Goal: Task Accomplishment & Management: Use online tool/utility

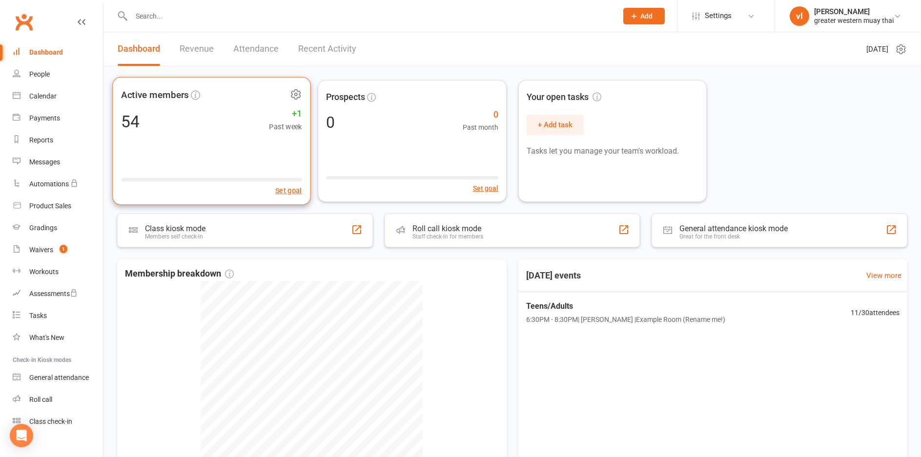
click at [201, 115] on div "54 +1 Past week" at bounding box center [211, 121] width 181 height 22
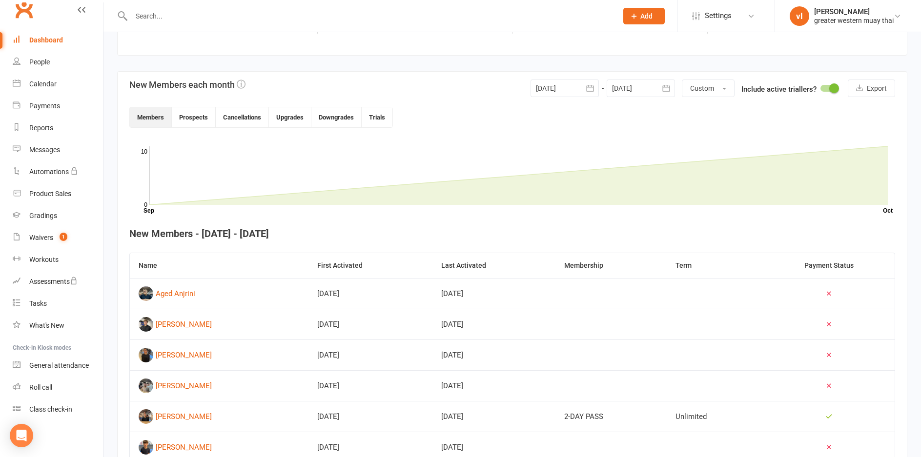
scroll to position [330, 0]
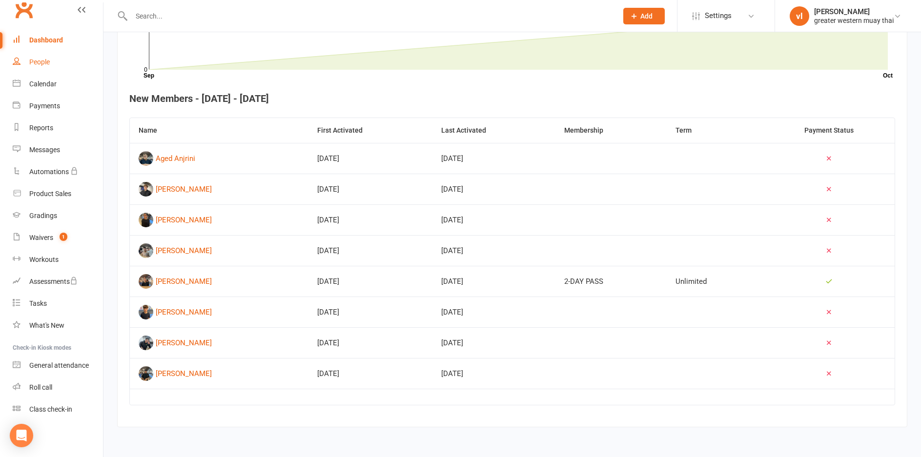
click at [40, 55] on link "People" at bounding box center [58, 62] width 90 height 22
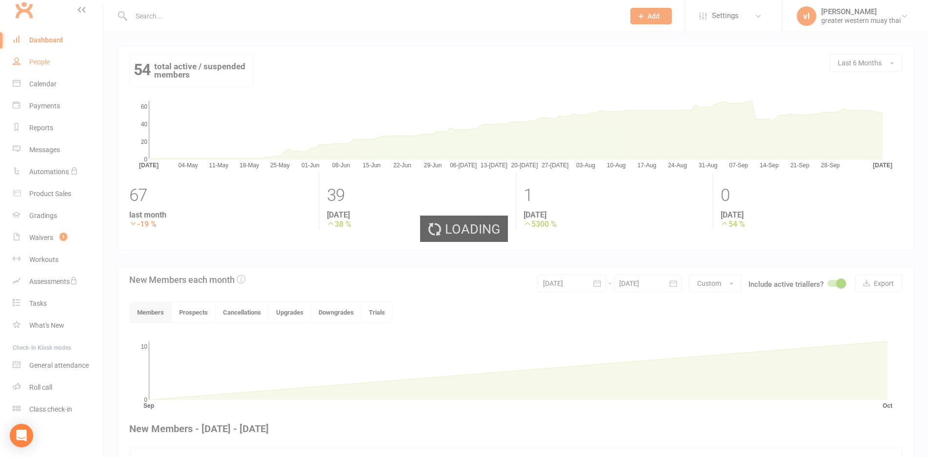
select select "25"
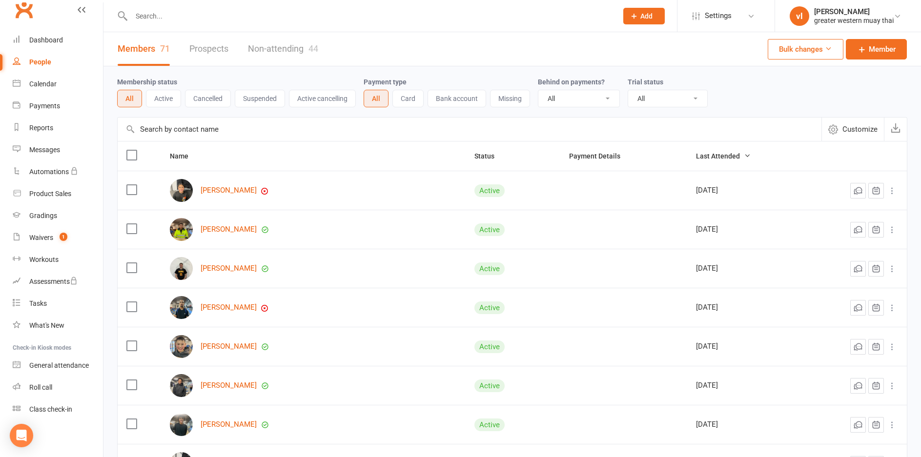
click at [217, 47] on link "Prospects" at bounding box center [208, 49] width 39 height 34
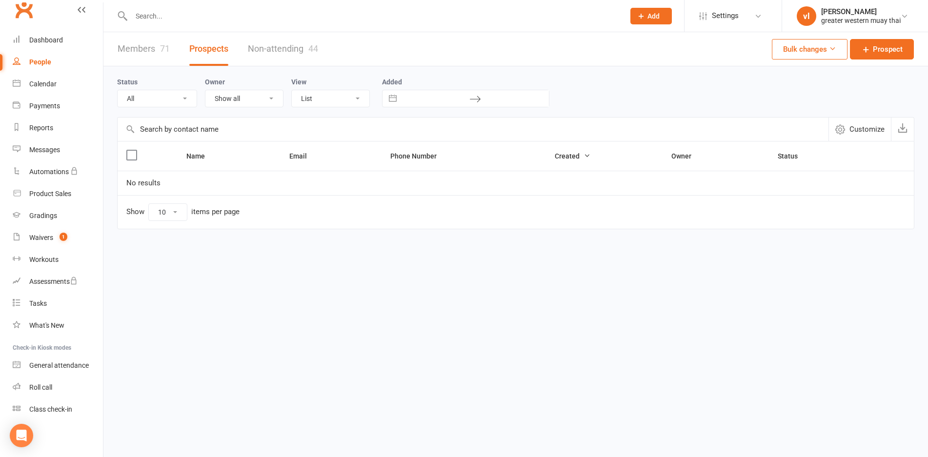
click at [174, 211] on select "10 25 50 100" at bounding box center [168, 212] width 38 height 17
click at [202, 157] on span "Name" at bounding box center [200, 156] width 29 height 8
click at [243, 98] on select "Show all vince latorre" at bounding box center [244, 98] width 78 height 17
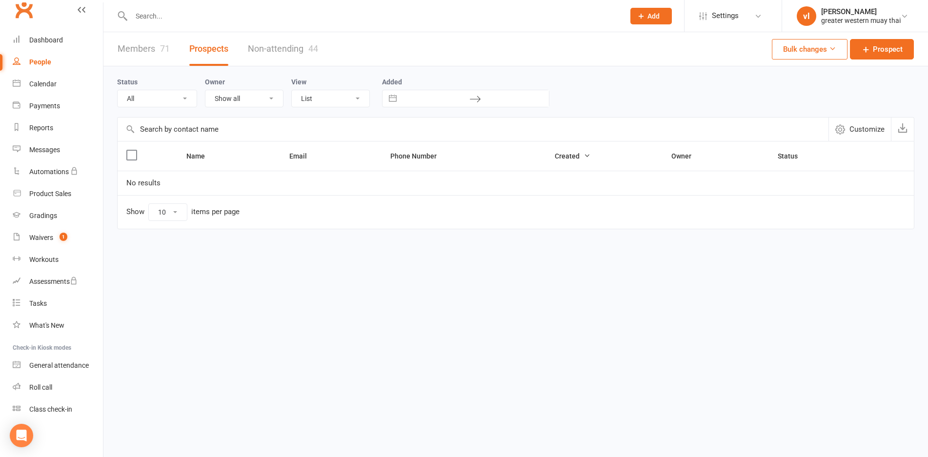
click at [256, 87] on div "Owner Show all vince latorre" at bounding box center [248, 91] width 86 height 31
click at [147, 48] on link "Members 71" at bounding box center [144, 49] width 52 height 34
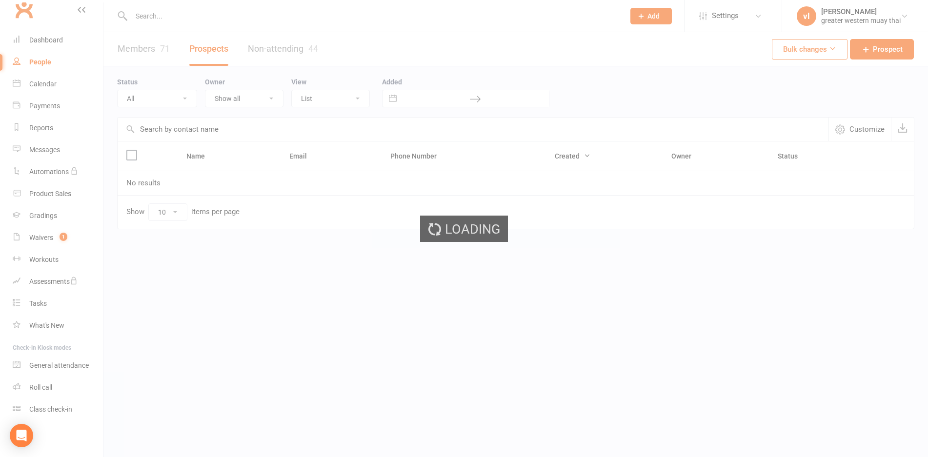
select select "25"
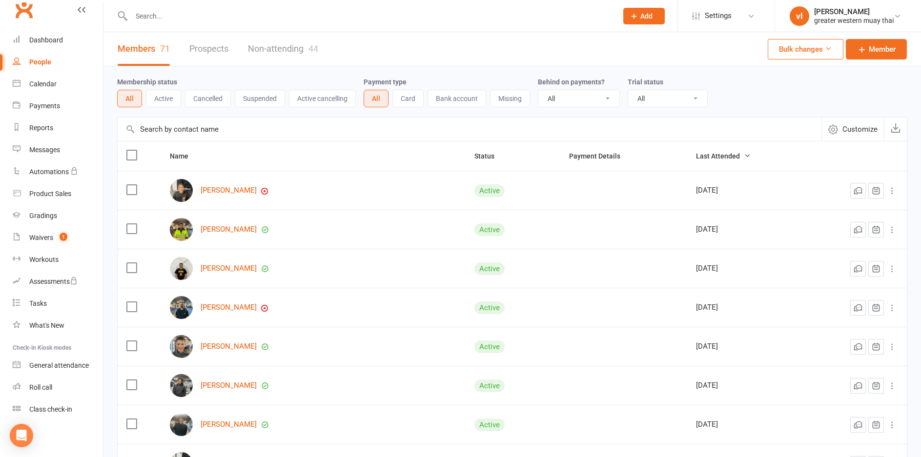
click at [204, 47] on link "Prospects" at bounding box center [208, 49] width 39 height 34
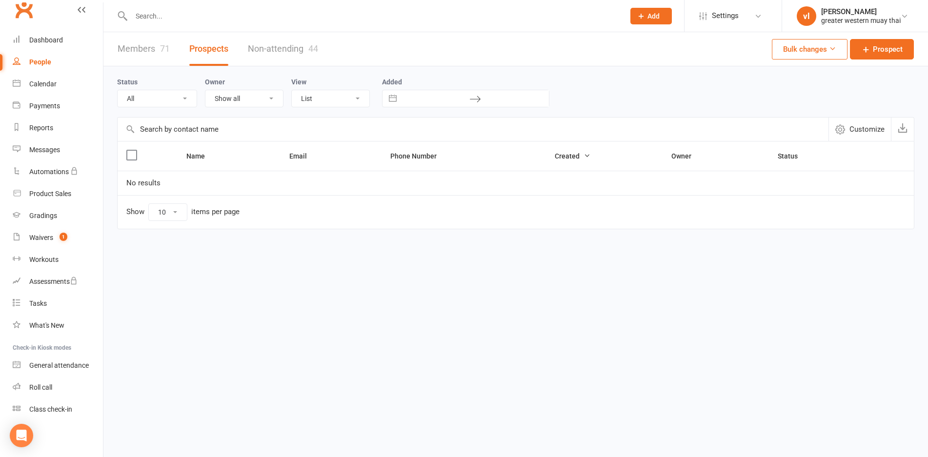
click at [155, 127] on input "text" at bounding box center [473, 129] width 711 height 23
type input "t"
type input "brown"
click at [210, 153] on icon at bounding box center [212, 155] width 7 height 7
click at [174, 172] on link "First name A-Z" at bounding box center [167, 176] width 97 height 20
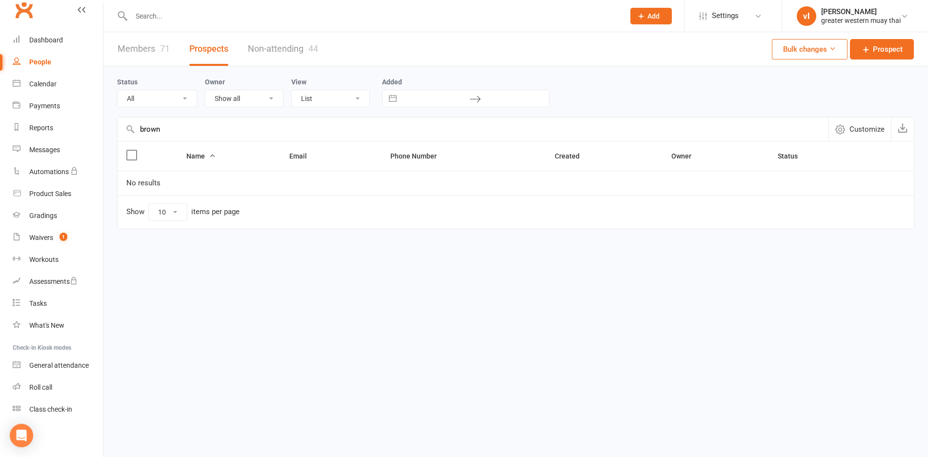
click at [196, 158] on span "Name" at bounding box center [200, 156] width 29 height 8
click at [181, 211] on link "Last name A-Z" at bounding box center [167, 215] width 97 height 20
drag, startPoint x: 166, startPoint y: 135, endPoint x: 124, endPoint y: 138, distance: 42.5
click at [124, 138] on input "brown" at bounding box center [473, 129] width 711 height 23
type input "t"
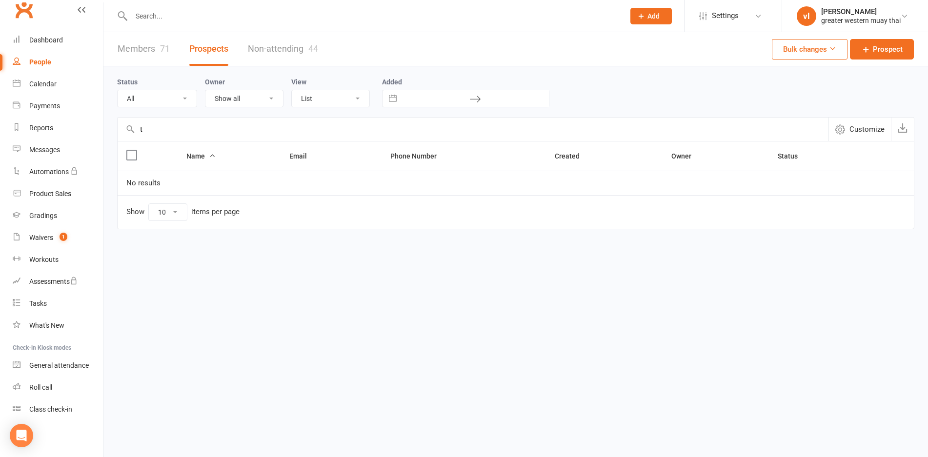
click at [200, 156] on span "Name" at bounding box center [200, 156] width 29 height 8
click at [181, 176] on link "First name A-Z" at bounding box center [167, 176] width 97 height 20
click at [295, 47] on link "Non-attending 44" at bounding box center [283, 49] width 70 height 34
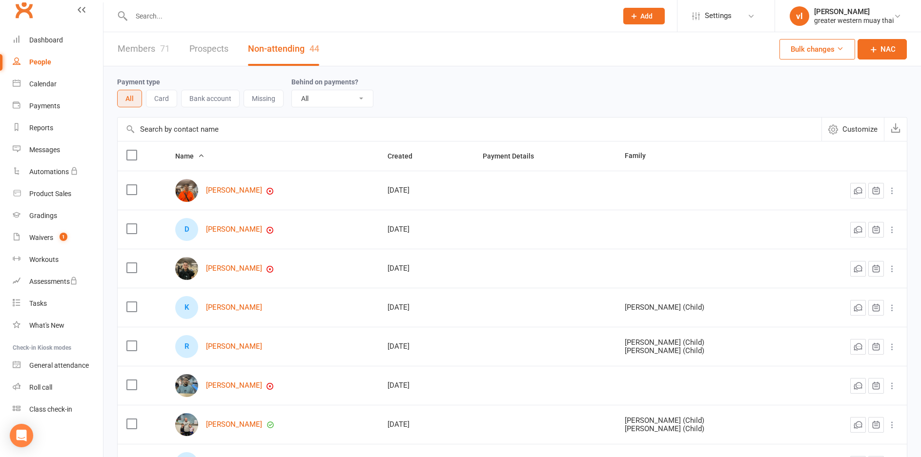
click at [211, 45] on link "Prospects" at bounding box center [208, 49] width 39 height 34
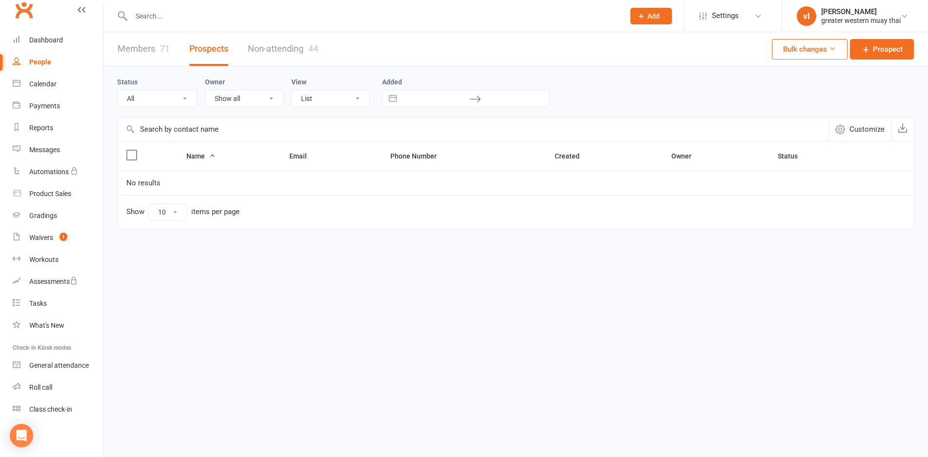
click at [158, 212] on select "10 25 50 100" at bounding box center [168, 212] width 38 height 17
click at [146, 138] on input "text" at bounding box center [473, 129] width 711 height 23
type input "kalid"
drag, startPoint x: 169, startPoint y: 130, endPoint x: 104, endPoint y: 154, distance: 68.7
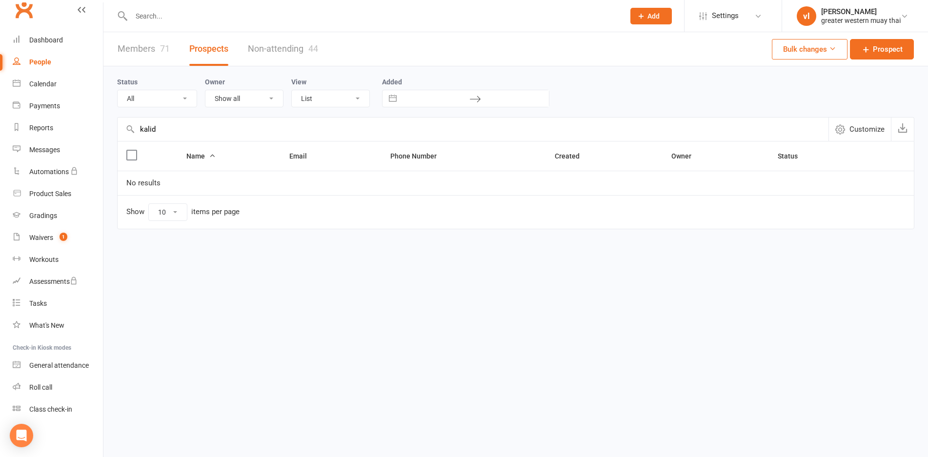
click at [104, 154] on div "Status All (No status set) (Invalid status) Initial Contact Follow-up Call Foll…" at bounding box center [515, 154] width 824 height 177
click at [875, 52] on span "Prospect" at bounding box center [888, 49] width 30 height 12
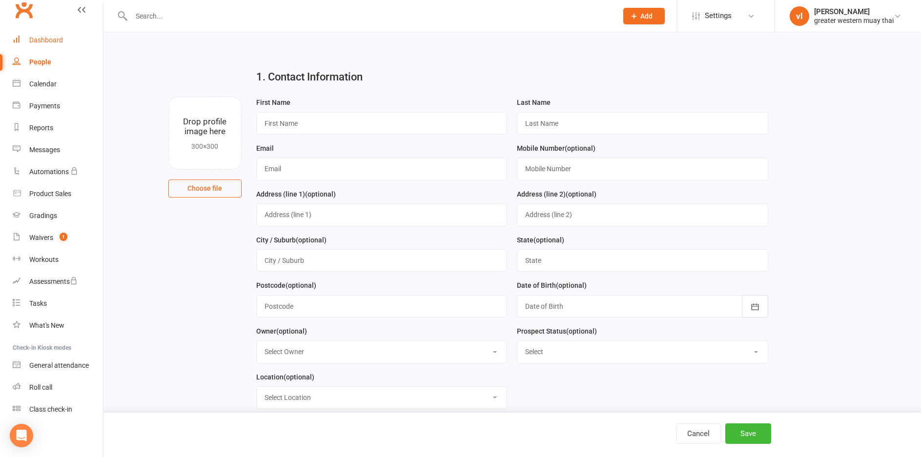
click at [43, 30] on link "Dashboard" at bounding box center [58, 40] width 90 height 22
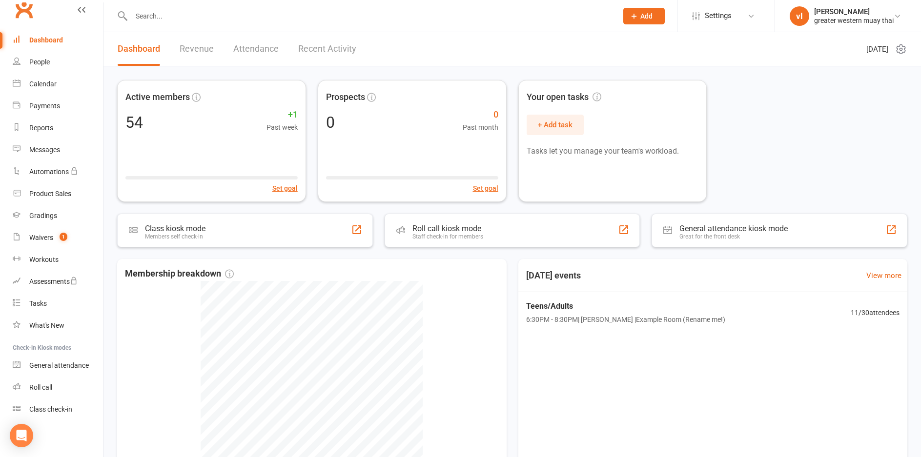
click at [238, 47] on link "Attendance" at bounding box center [255, 49] width 45 height 34
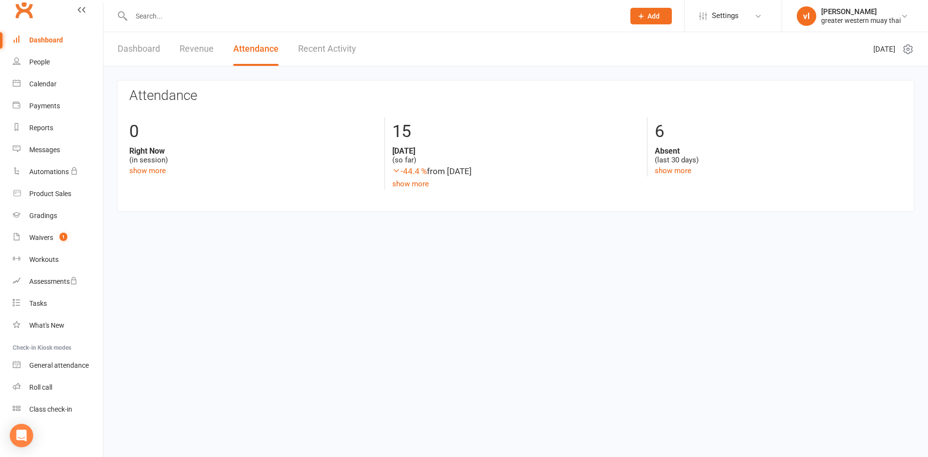
click at [320, 42] on link "Recent Activity" at bounding box center [327, 49] width 58 height 34
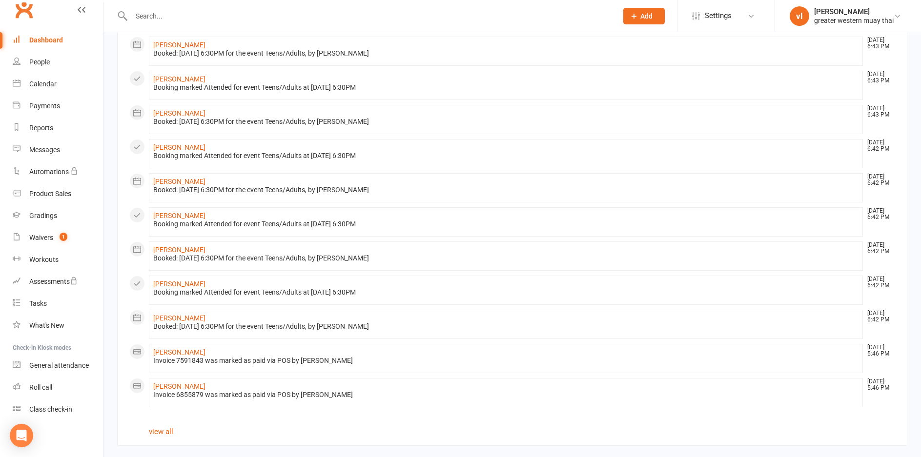
scroll to position [396, 0]
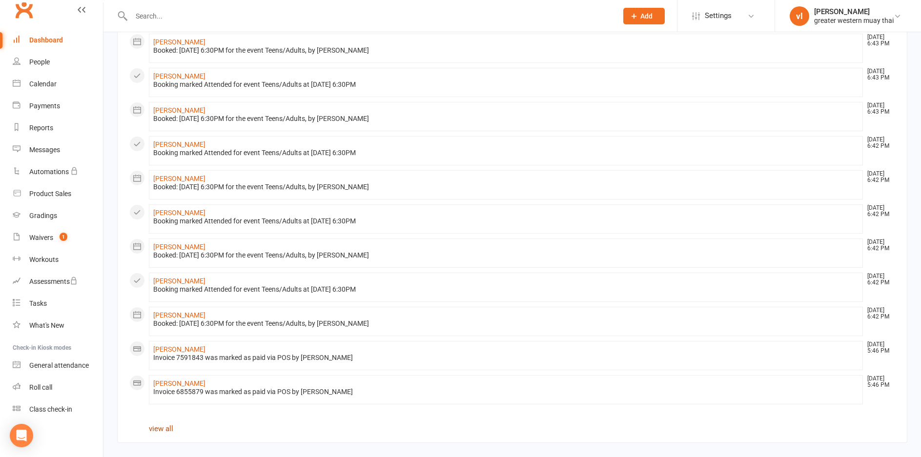
click at [158, 429] on link "view all" at bounding box center [161, 428] width 24 height 9
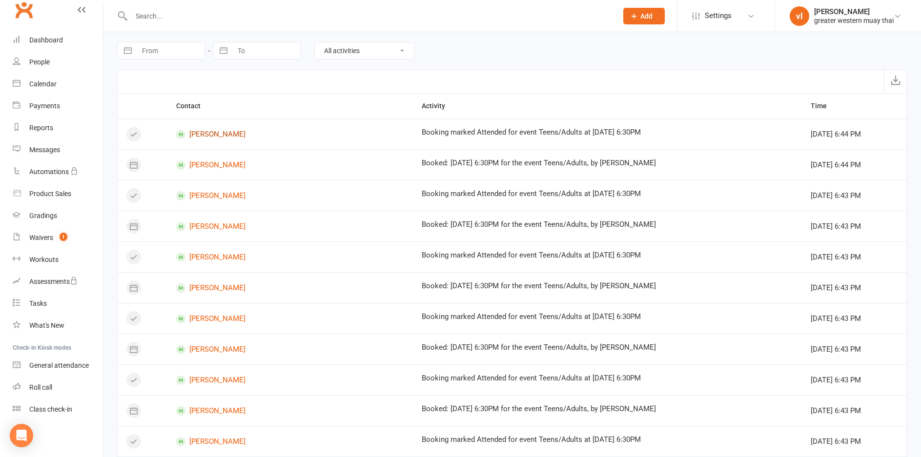
click at [212, 132] on link "Ronald VALERIO" at bounding box center [290, 134] width 228 height 9
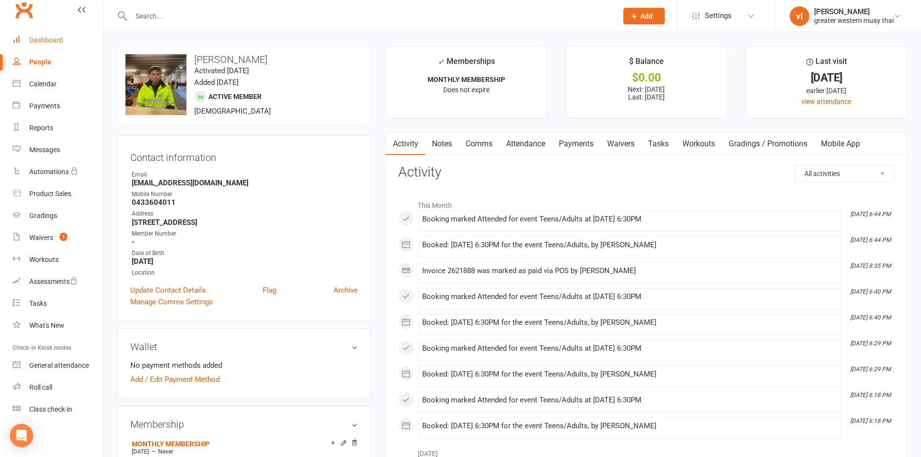
click at [44, 40] on div "Dashboard" at bounding box center [46, 40] width 34 height 8
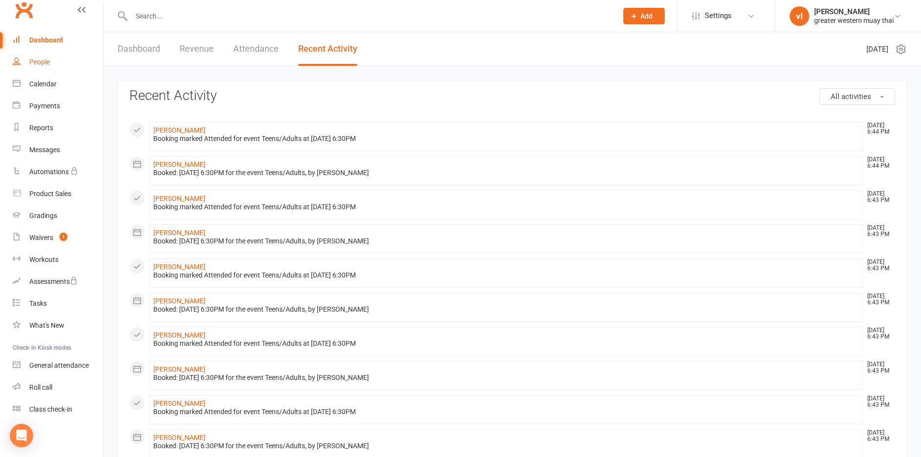
click at [37, 58] on link "People" at bounding box center [58, 62] width 90 height 22
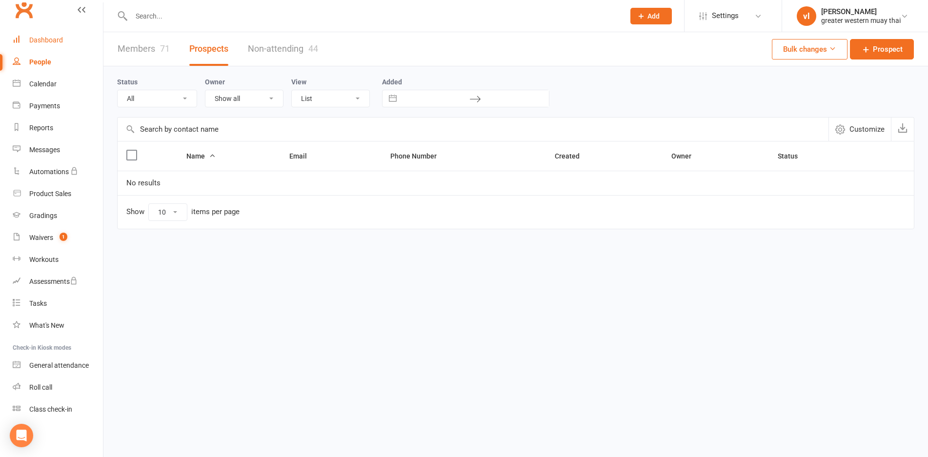
click at [34, 36] on div "Dashboard" at bounding box center [46, 40] width 34 height 8
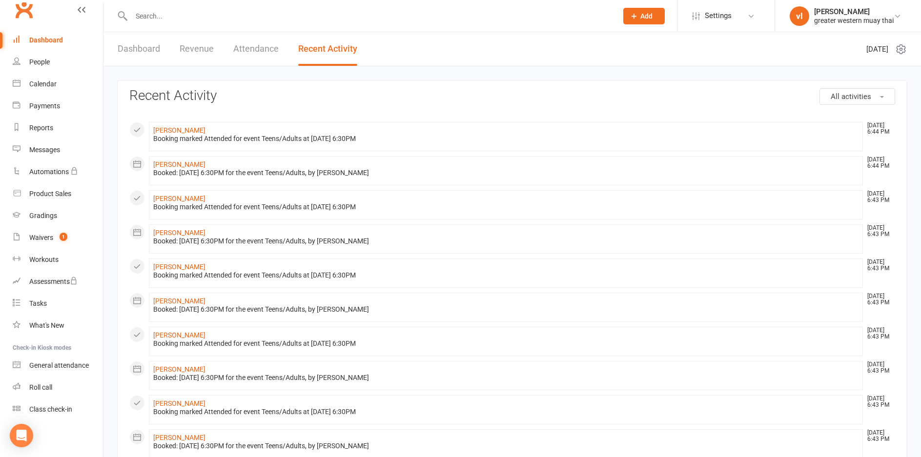
click at [146, 45] on link "Dashboard" at bounding box center [139, 49] width 42 height 34
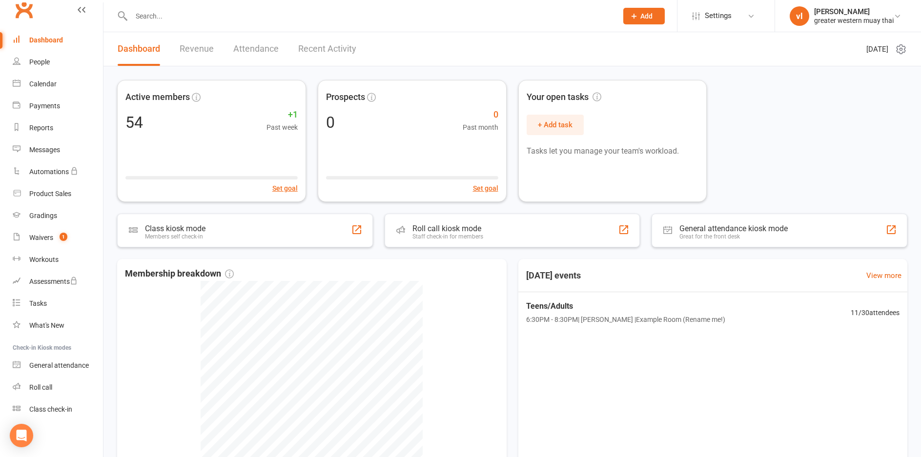
click at [199, 43] on link "Revenue" at bounding box center [197, 49] width 34 height 34
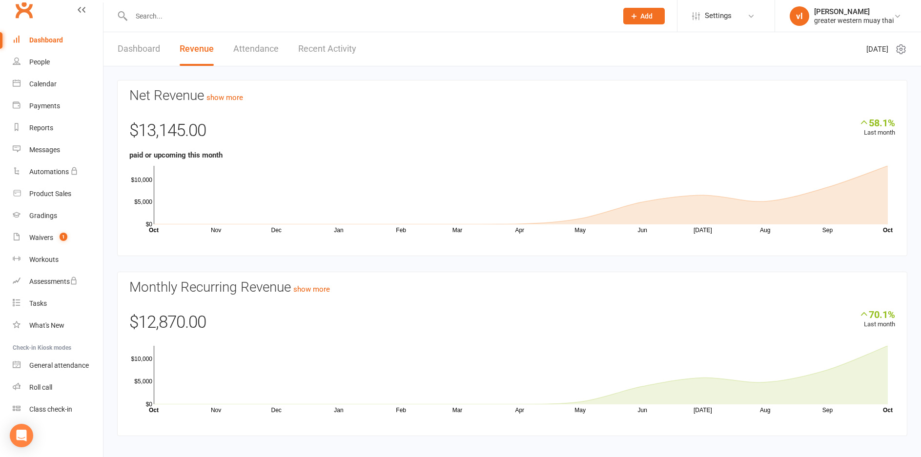
click at [231, 46] on div "Dashboard Revenue Attendance Recent Activity" at bounding box center [236, 49] width 267 height 34
click at [239, 46] on link "Attendance" at bounding box center [255, 49] width 45 height 34
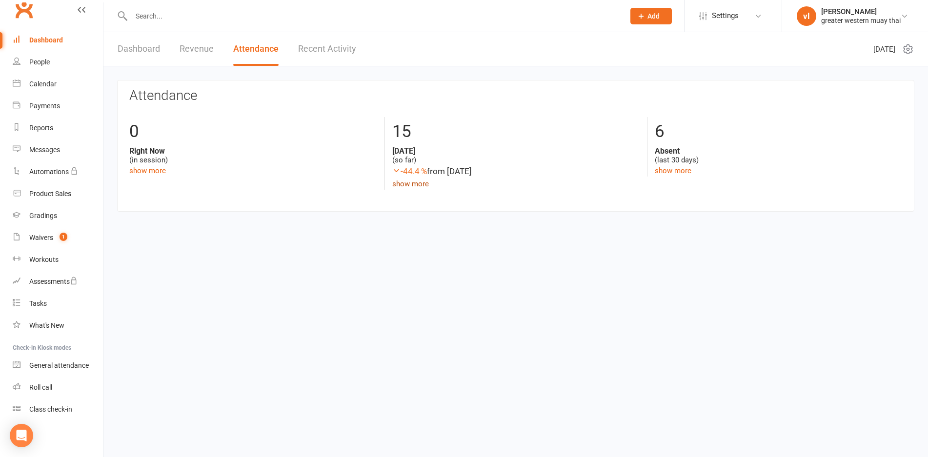
click at [419, 182] on link "show more" at bounding box center [410, 184] width 37 height 9
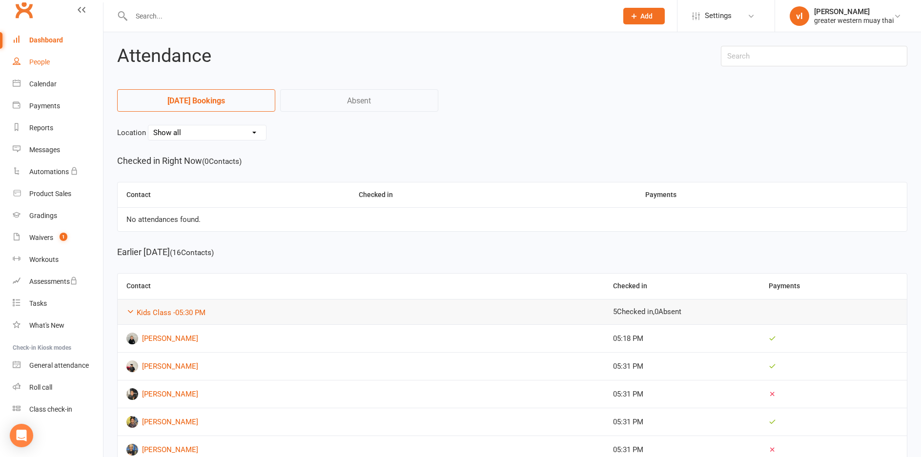
click at [38, 60] on div "People" at bounding box center [39, 62] width 20 height 8
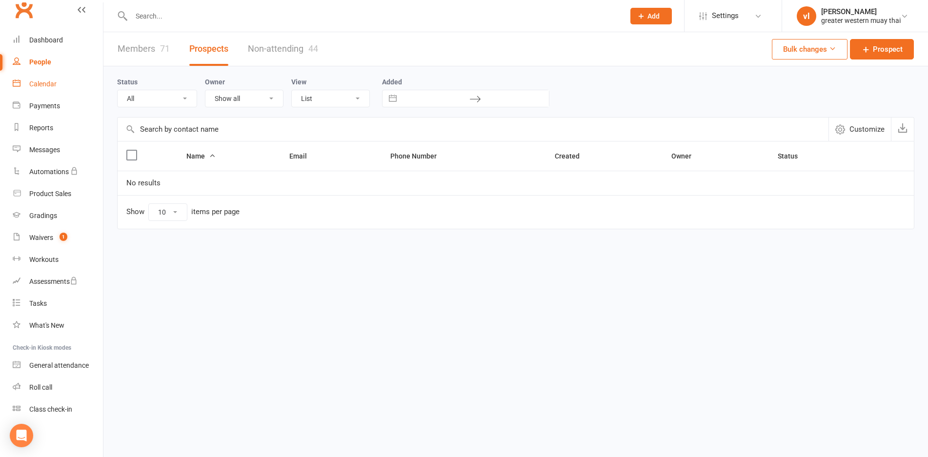
click at [35, 84] on div "Calendar" at bounding box center [42, 84] width 27 height 8
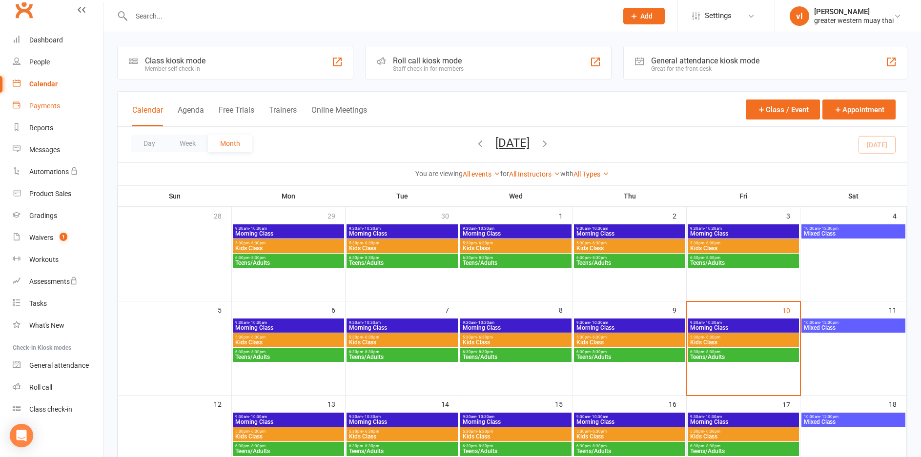
click at [46, 106] on div "Payments" at bounding box center [44, 106] width 31 height 8
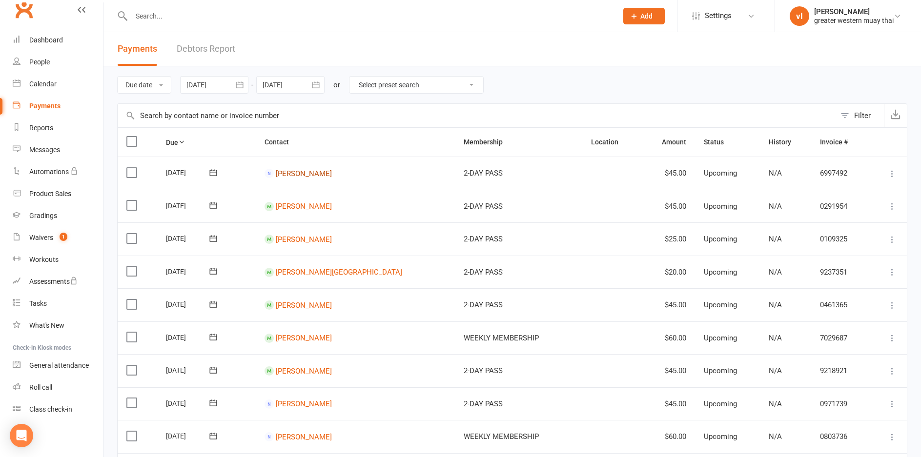
click at [330, 173] on link "Joseph Cromarty" at bounding box center [304, 173] width 56 height 9
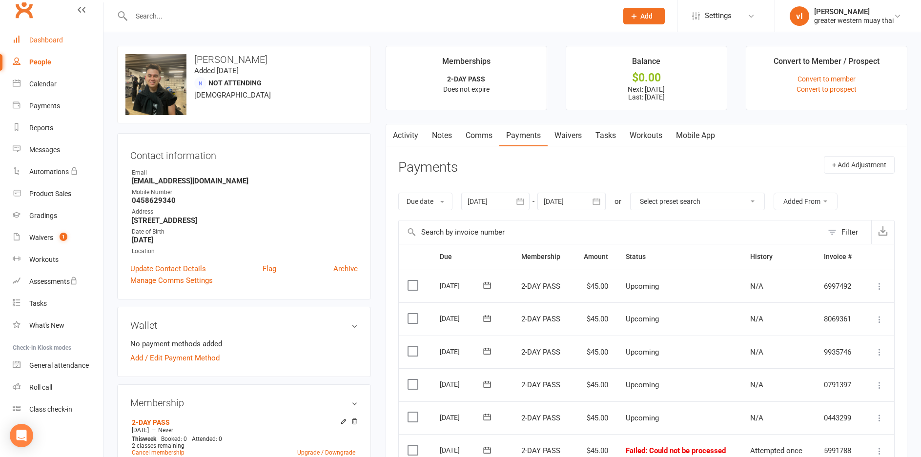
click at [43, 34] on link "Dashboard" at bounding box center [58, 40] width 90 height 22
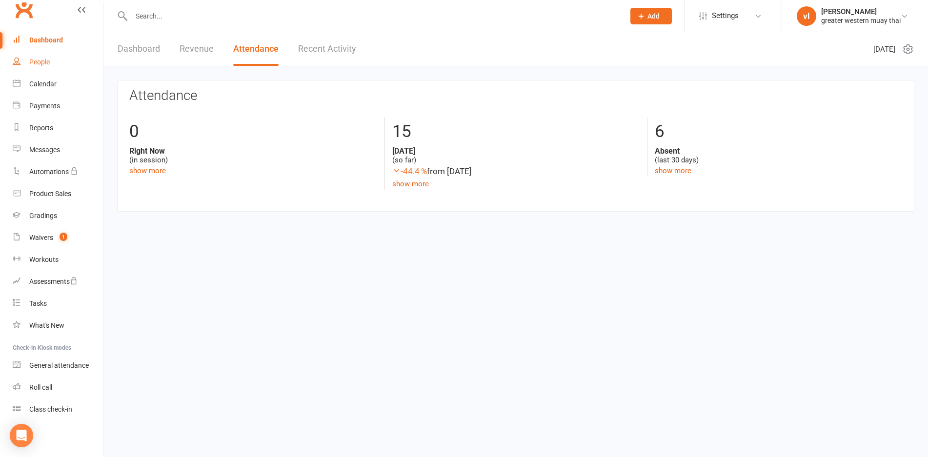
click at [40, 61] on div "People" at bounding box center [39, 62] width 20 height 8
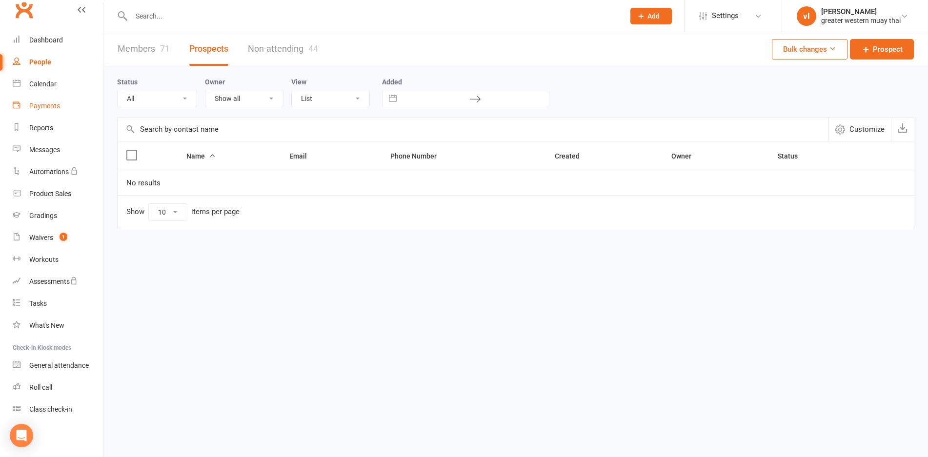
click at [45, 105] on div "Payments" at bounding box center [44, 106] width 31 height 8
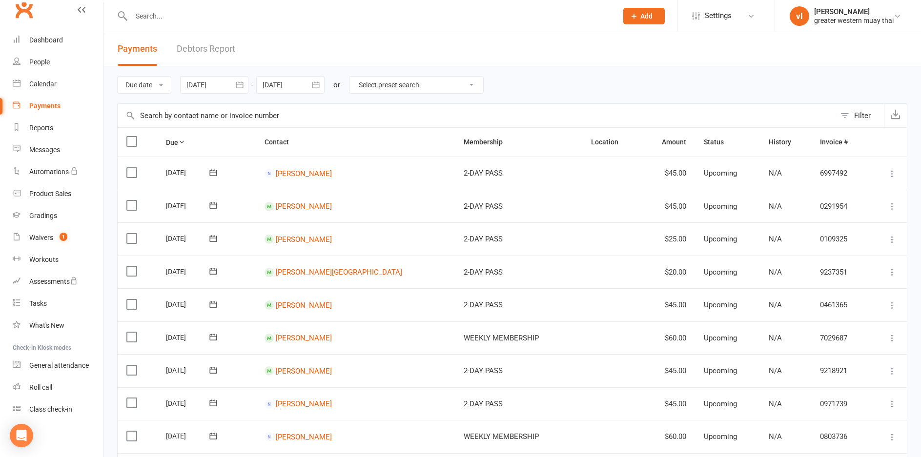
click at [178, 15] on input "text" at bounding box center [369, 16] width 482 height 14
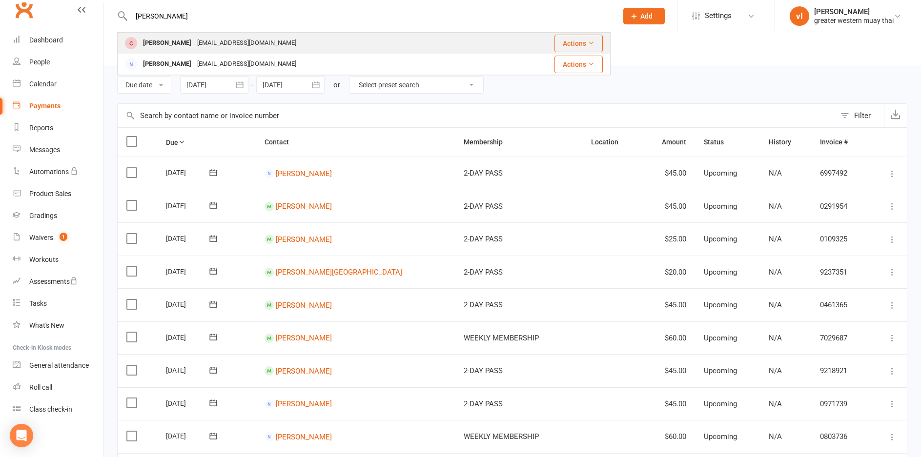
type input "kim"
click at [194, 39] on div "[EMAIL_ADDRESS][DOMAIN_NAME]" at bounding box center [246, 43] width 105 height 14
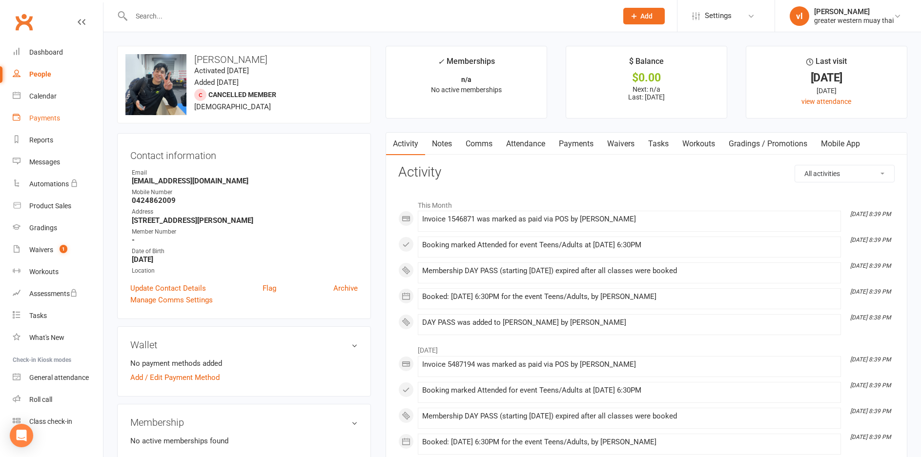
click at [58, 118] on div "Payments" at bounding box center [44, 118] width 31 height 8
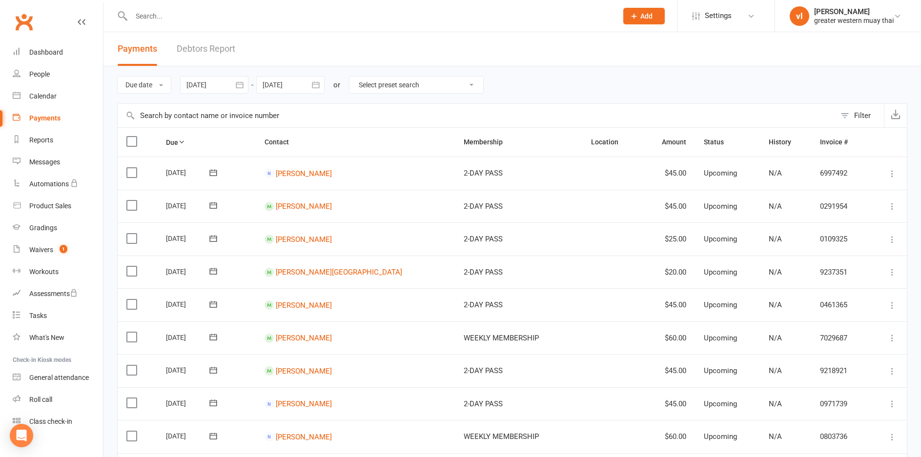
click at [179, 45] on link "Debtors Report" at bounding box center [206, 49] width 59 height 34
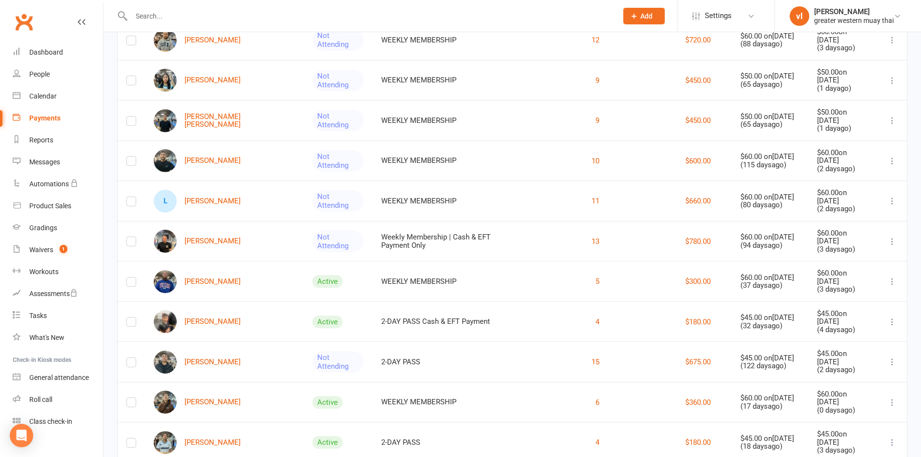
scroll to position [1219, 0]
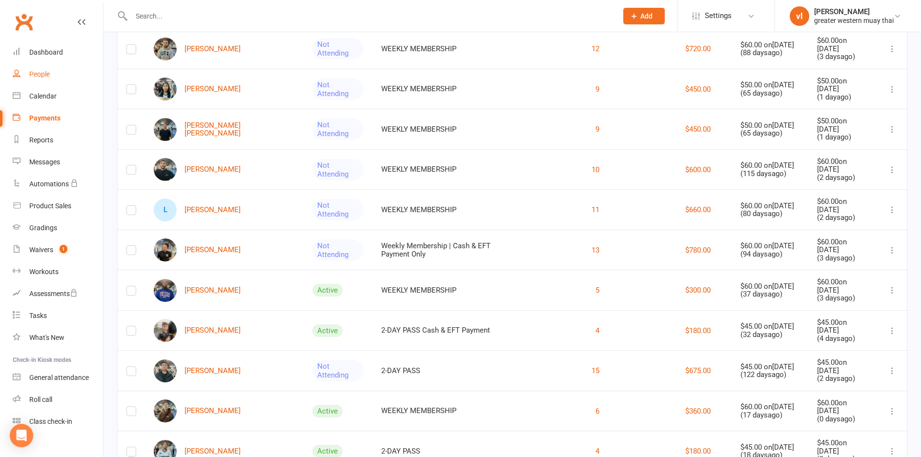
click at [35, 71] on div "People" at bounding box center [39, 74] width 20 height 8
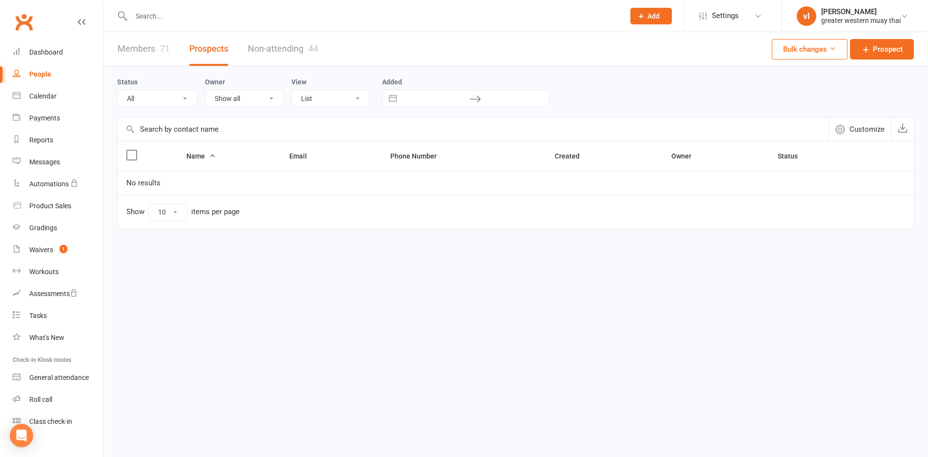
click at [130, 60] on link "Members 71" at bounding box center [144, 49] width 52 height 34
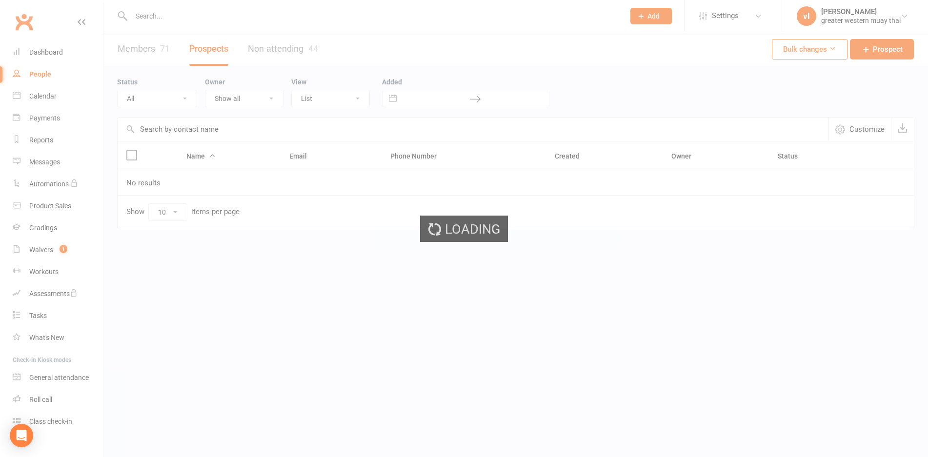
select select "25"
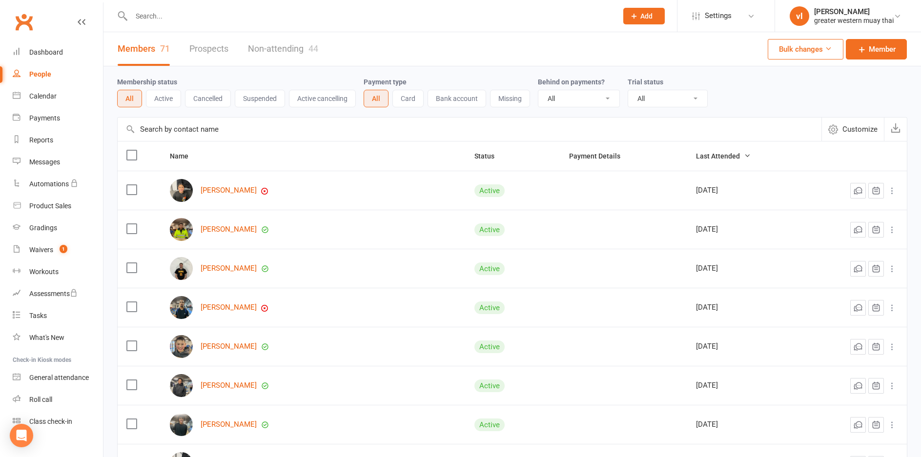
click at [277, 135] on input "text" at bounding box center [469, 129] width 703 height 23
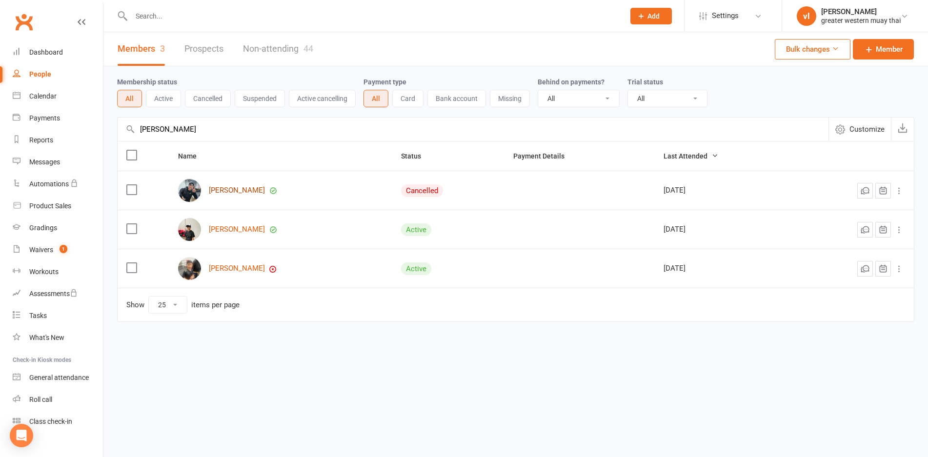
type input "alex"
click at [229, 191] on link "[PERSON_NAME]" at bounding box center [237, 190] width 56 height 8
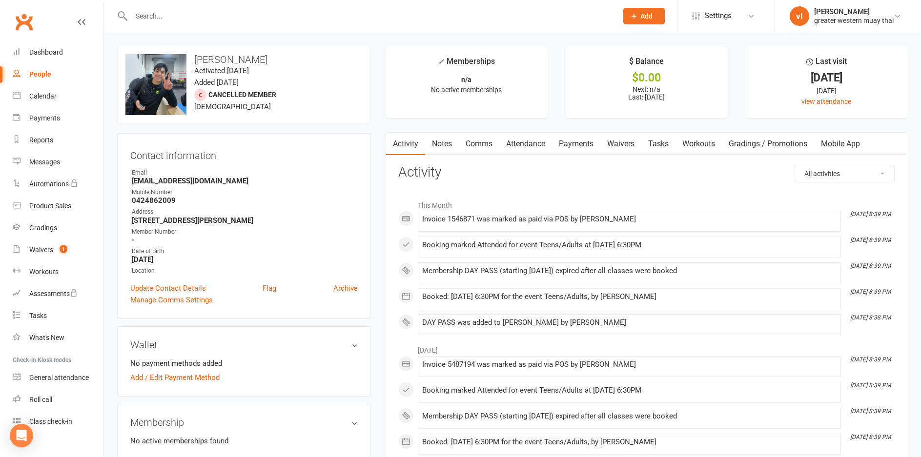
click at [586, 133] on link "Payments" at bounding box center [576, 144] width 48 height 22
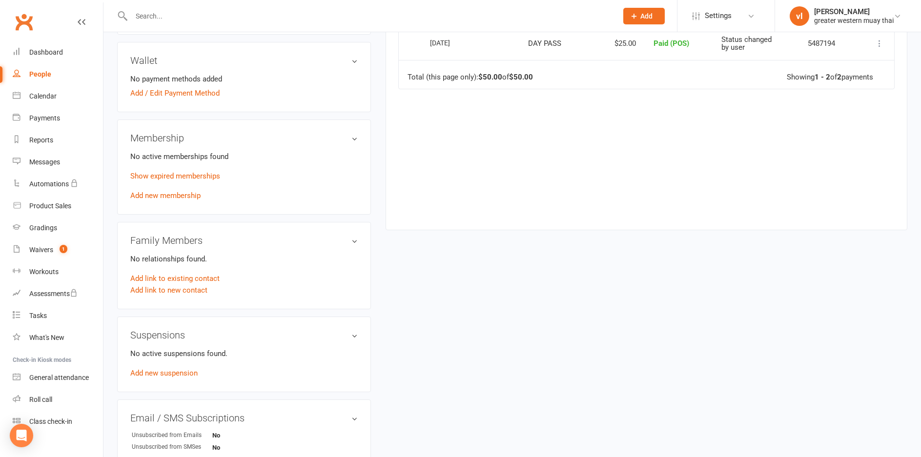
scroll to position [293, 0]
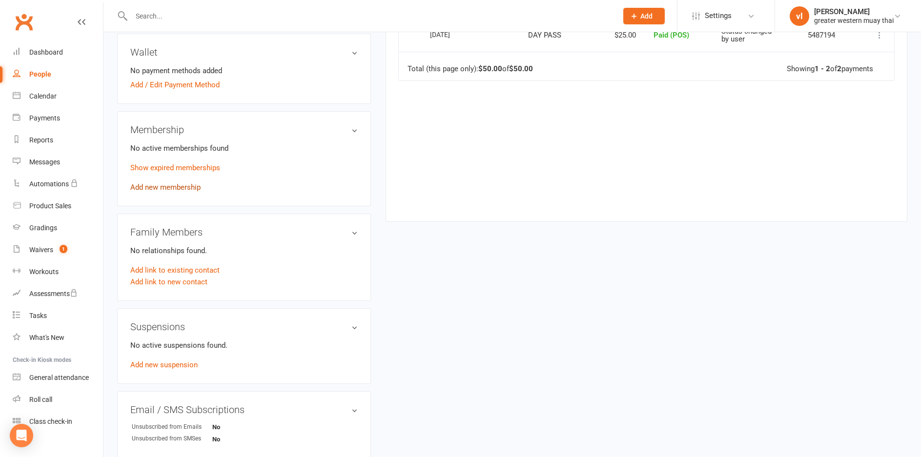
click at [152, 187] on link "Add new membership" at bounding box center [165, 187] width 70 height 9
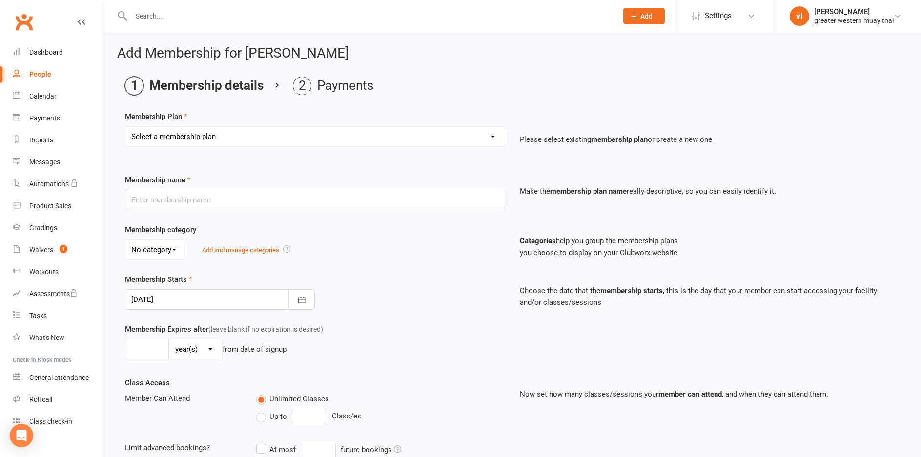
click at [161, 129] on select "Select a membership plan Create new Membership Plan PT SESSION DAY PASS WEEKLY …" at bounding box center [314, 137] width 379 height 20
select select "2"
click at [125, 127] on select "Select a membership plan Create new Membership Plan PT SESSION DAY PASS WEEKLY …" at bounding box center [314, 137] width 379 height 20
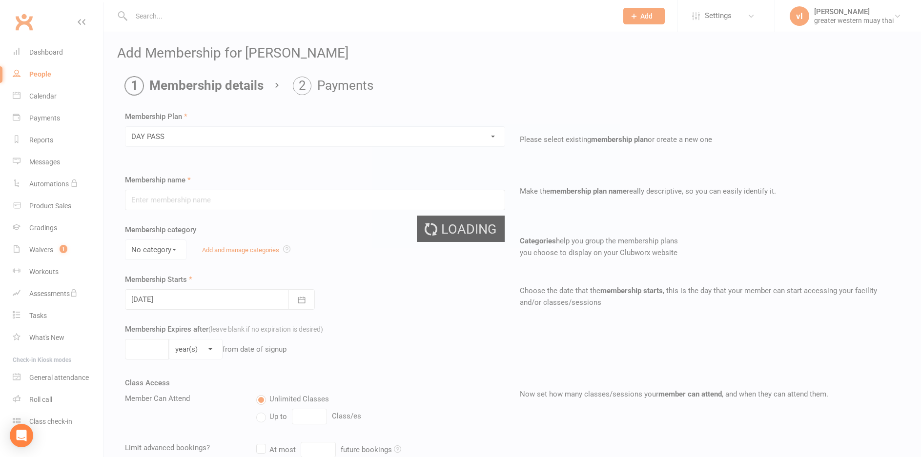
type input "DAY PASS"
select select "0"
type input "1"
select select "0"
type input "1"
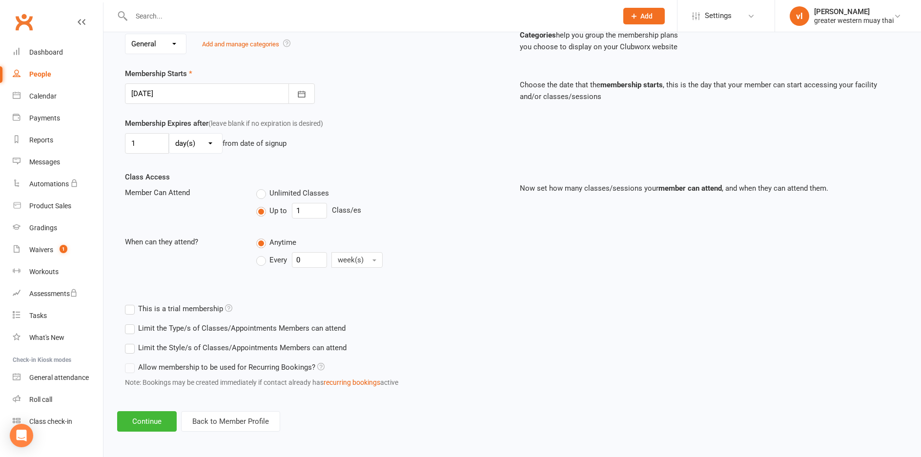
scroll to position [209, 0]
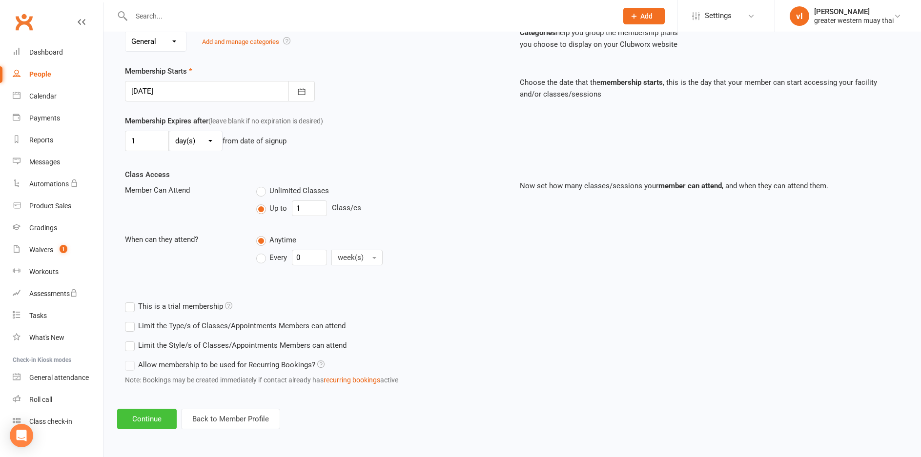
click at [143, 413] on button "Continue" at bounding box center [147, 419] width 60 height 20
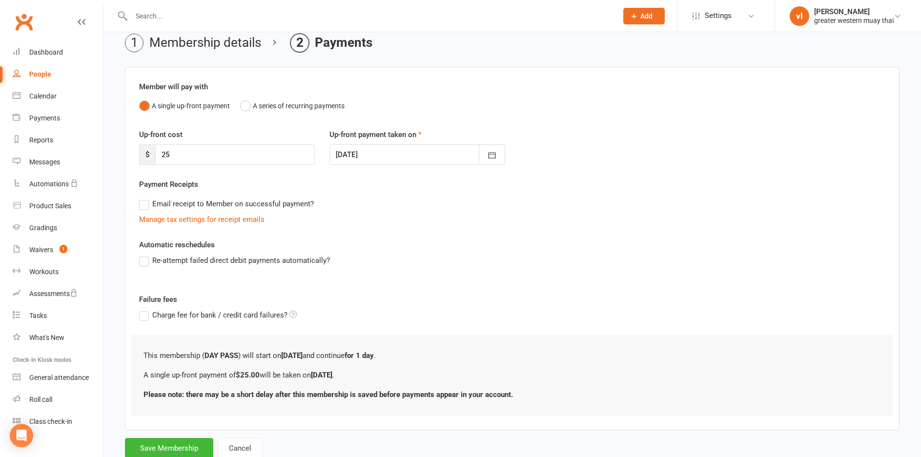
scroll to position [74, 0]
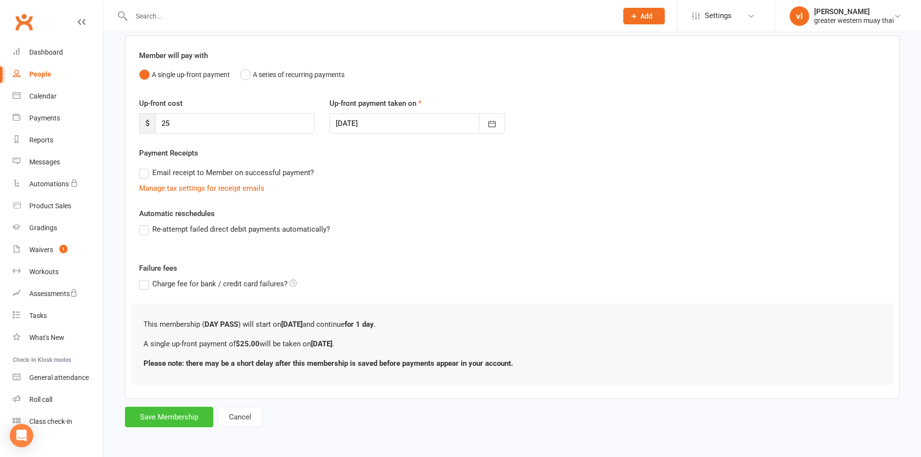
click at [159, 413] on button "Save Membership" at bounding box center [169, 417] width 88 height 20
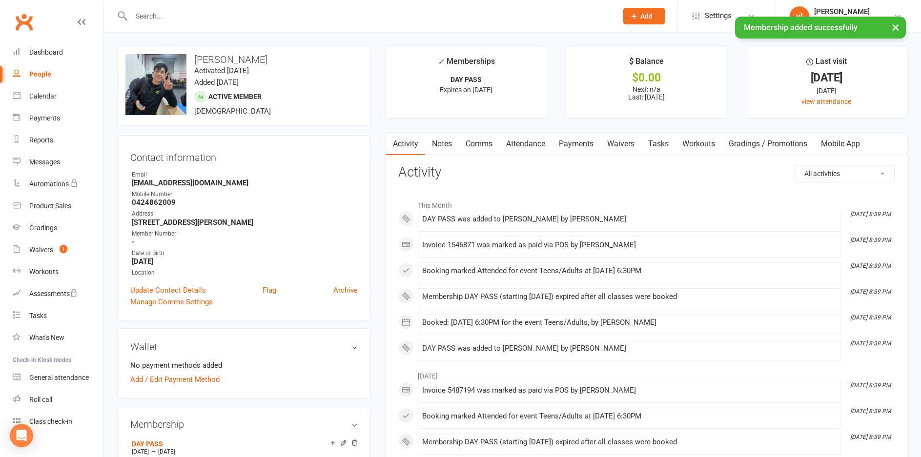
click at [559, 134] on link "Payments" at bounding box center [576, 144] width 48 height 22
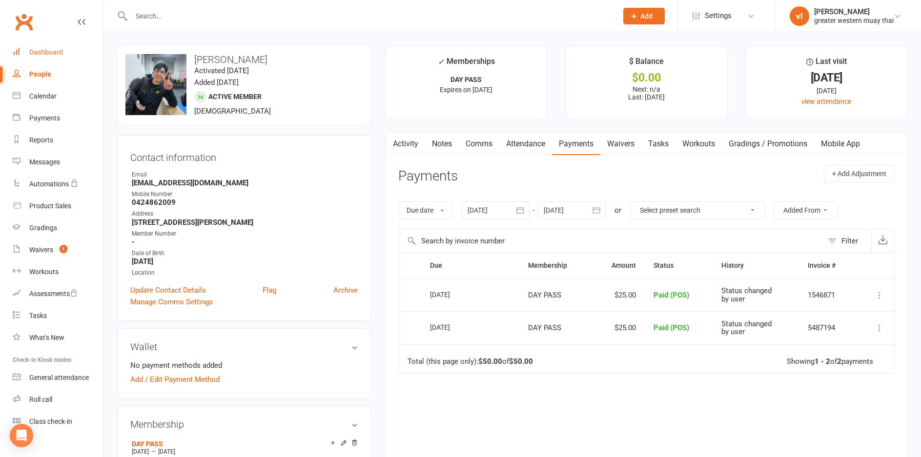
click at [41, 51] on div "Dashboard" at bounding box center [46, 52] width 34 height 8
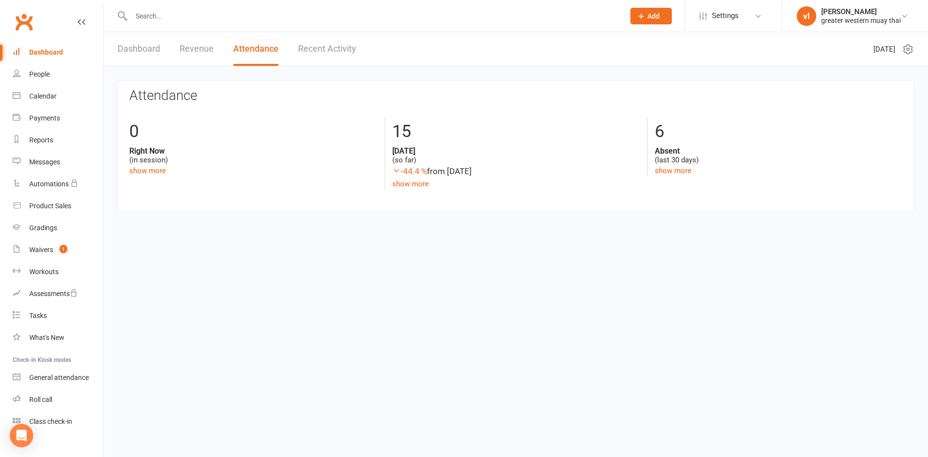
click at [47, 42] on link "Dashboard" at bounding box center [58, 52] width 90 height 22
click at [143, 50] on link "Dashboard" at bounding box center [139, 49] width 42 height 34
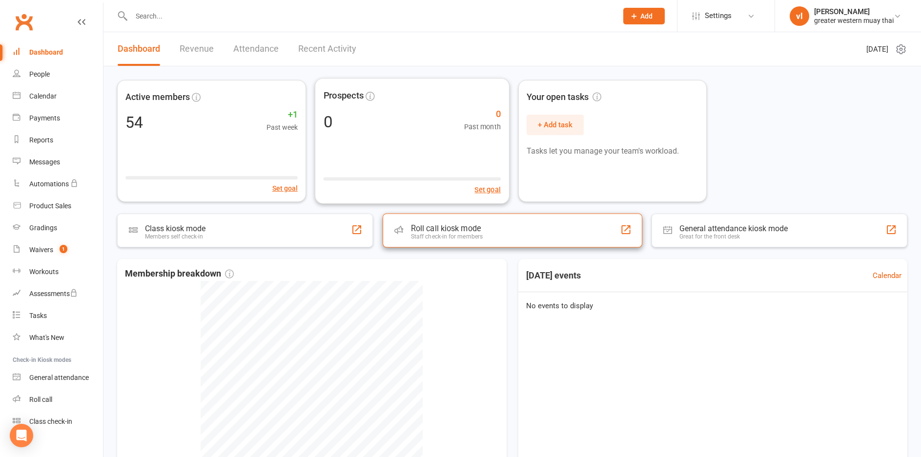
click at [411, 234] on div "Staff check-in for members" at bounding box center [447, 236] width 72 height 7
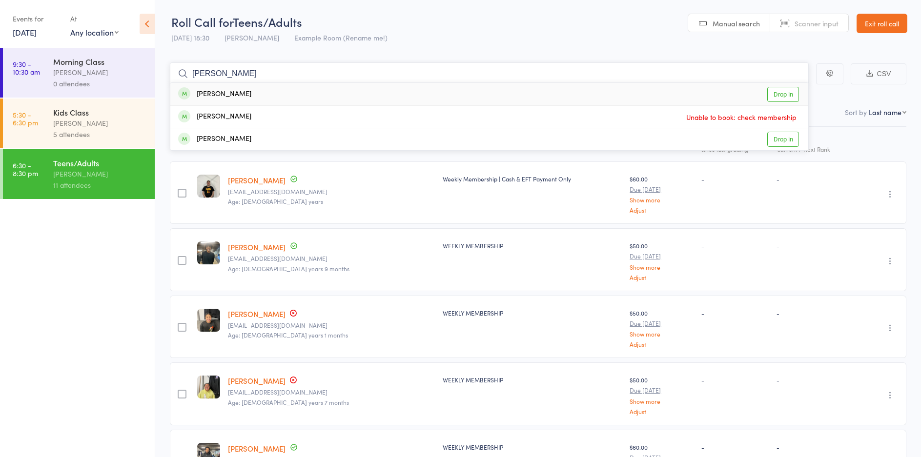
type input "alex"
click at [778, 89] on link "Drop in" at bounding box center [783, 94] width 32 height 15
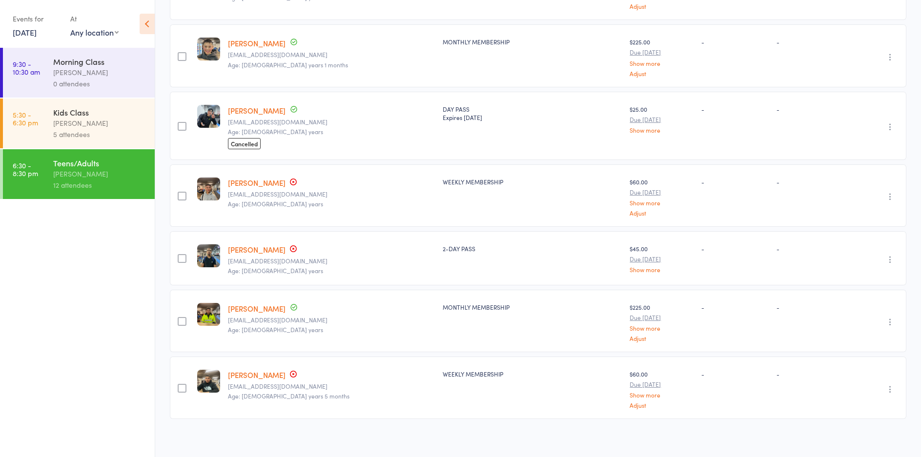
scroll to position [540, 0]
type input "arnav"
click at [261, 249] on link "[PERSON_NAME]" at bounding box center [257, 249] width 58 height 10
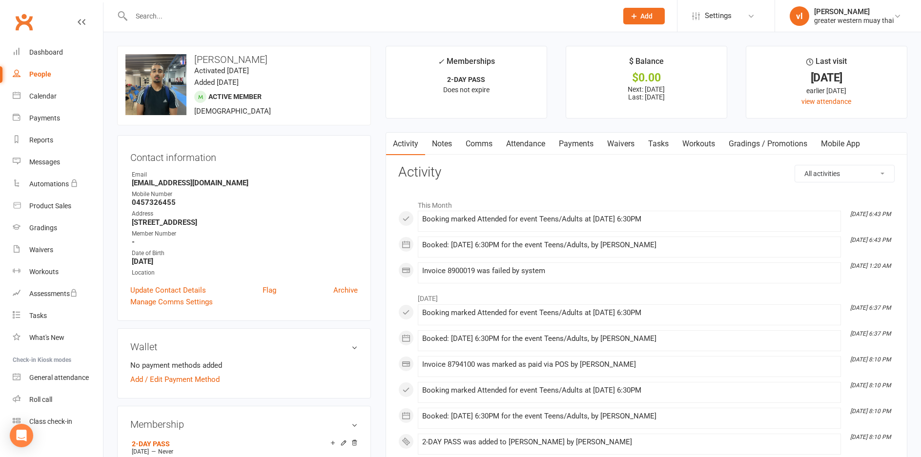
click at [563, 142] on link "Payments" at bounding box center [576, 144] width 48 height 22
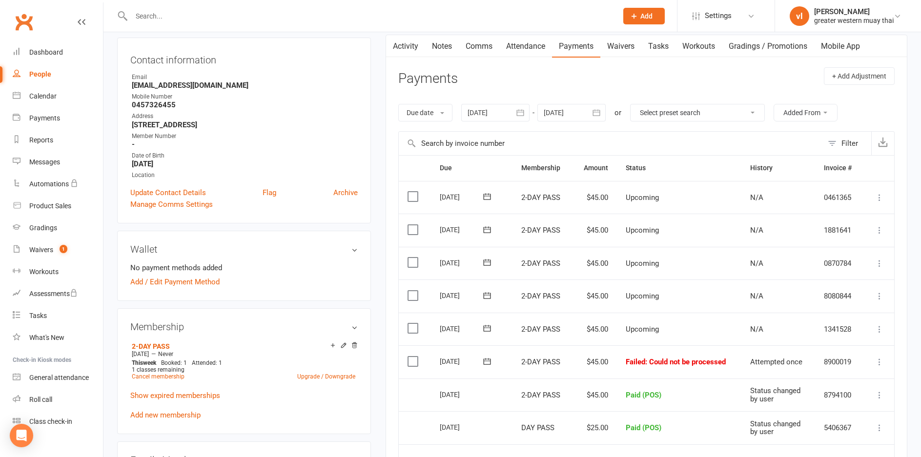
scroll to position [195, 0]
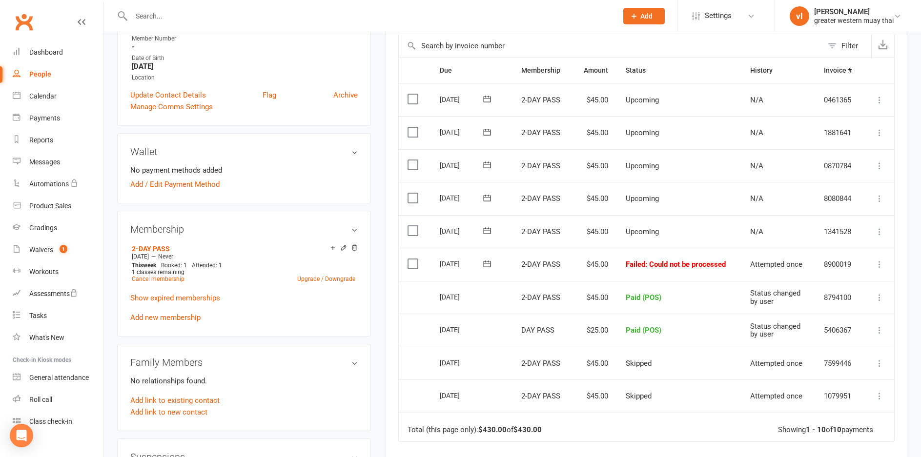
click at [881, 258] on td "Mark as Paid (Cash) Mark as Paid (POS) Mark as Paid (Other) Skip Retry now More…" at bounding box center [878, 264] width 31 height 33
click at [879, 265] on icon at bounding box center [879, 265] width 10 height 10
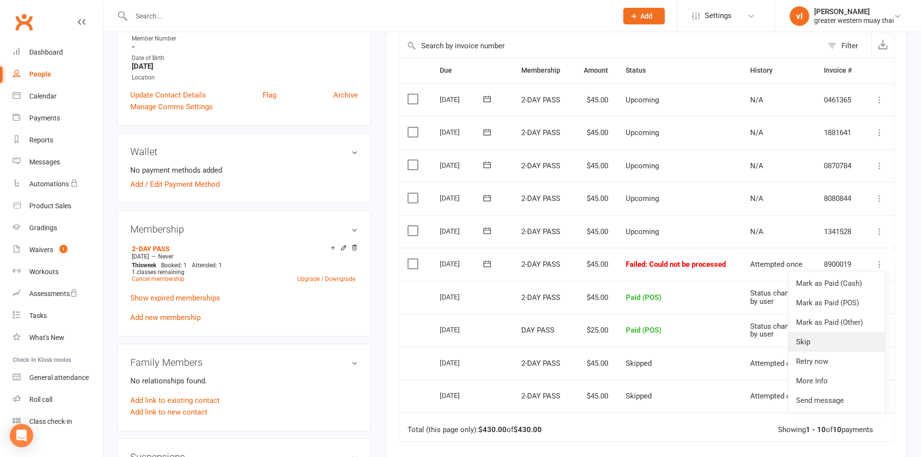
click at [820, 340] on link "Skip" at bounding box center [836, 342] width 97 height 20
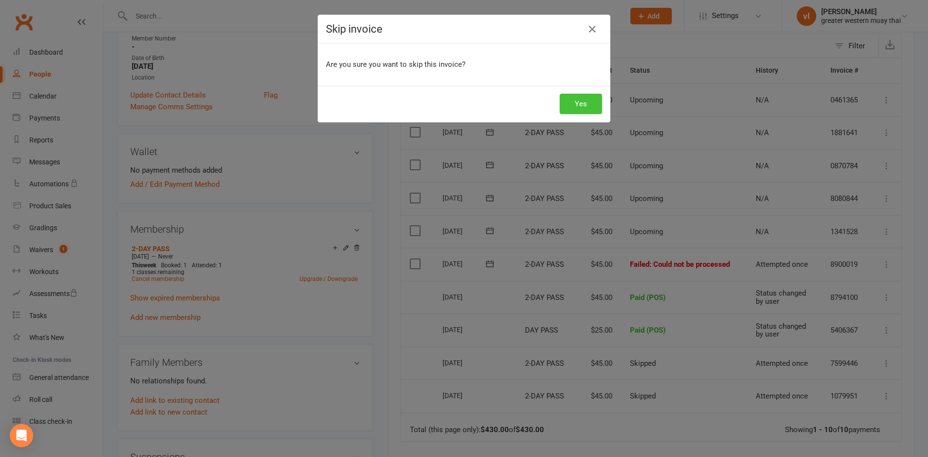
click at [578, 98] on button "Yes" at bounding box center [581, 104] width 42 height 20
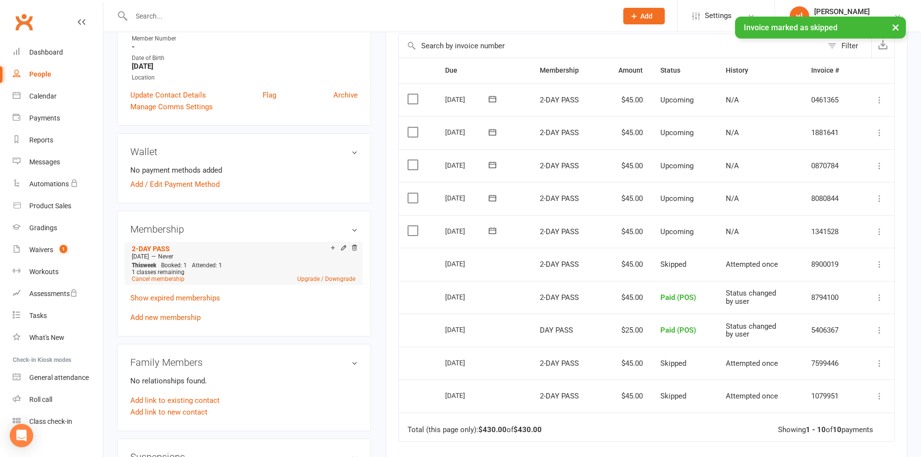
click at [343, 273] on div "1 classes remaining" at bounding box center [243, 272] width 223 height 7
click at [342, 278] on link "Upgrade / Downgrade" at bounding box center [326, 279] width 58 height 7
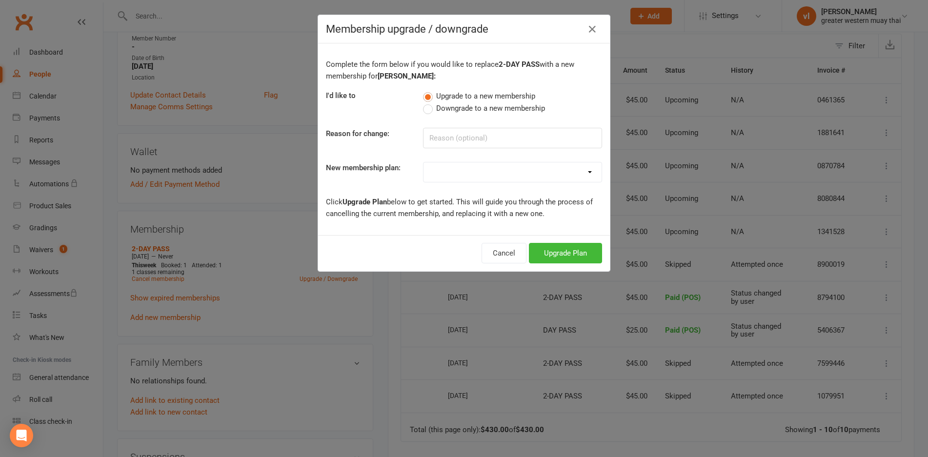
click at [466, 172] on select "PT SESSION DAY PASS WEEKLY MEMBERSHIP 2-DAY PASS MONTHLY MEMBERSHIP 3 MONTH MEM…" at bounding box center [512, 172] width 178 height 20
select select "1"
click at [423, 162] on select "PT SESSION DAY PASS WEEKLY MEMBERSHIP 2-DAY PASS MONTHLY MEMBERSHIP 3 MONTH MEM…" at bounding box center [512, 172] width 178 height 20
click at [562, 251] on button "Upgrade Plan" at bounding box center [565, 253] width 73 height 20
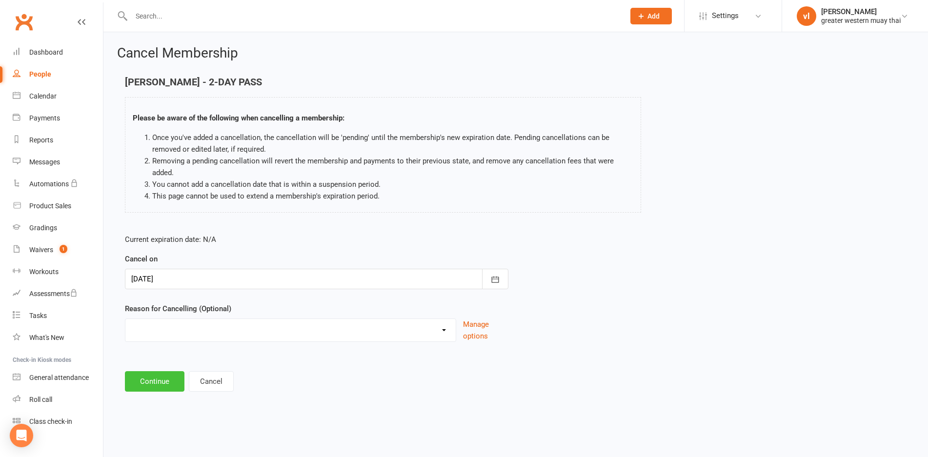
click at [152, 385] on button "Continue" at bounding box center [155, 381] width 60 height 20
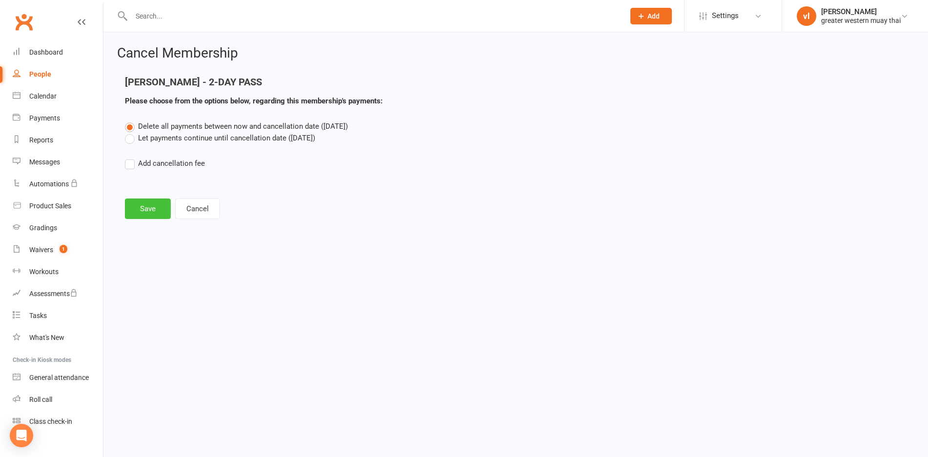
click at [143, 210] on button "Save" at bounding box center [148, 209] width 46 height 20
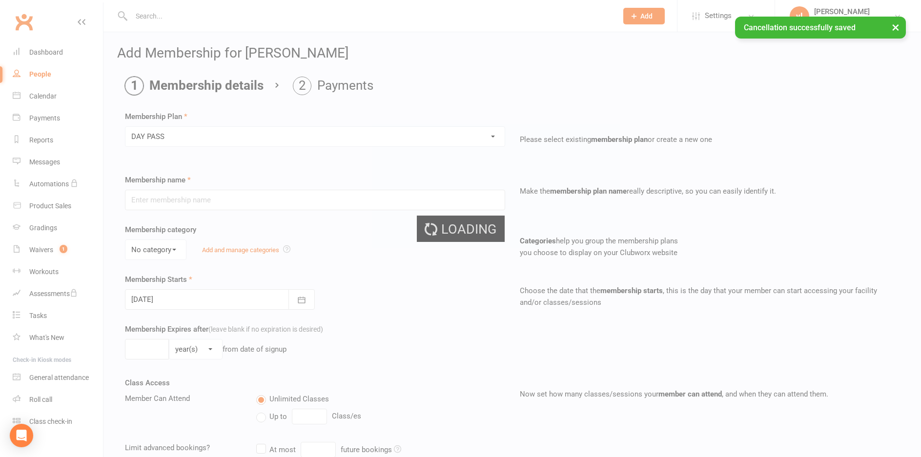
type input "DAY PASS"
select select "0"
type input "1"
select select "0"
type input "1"
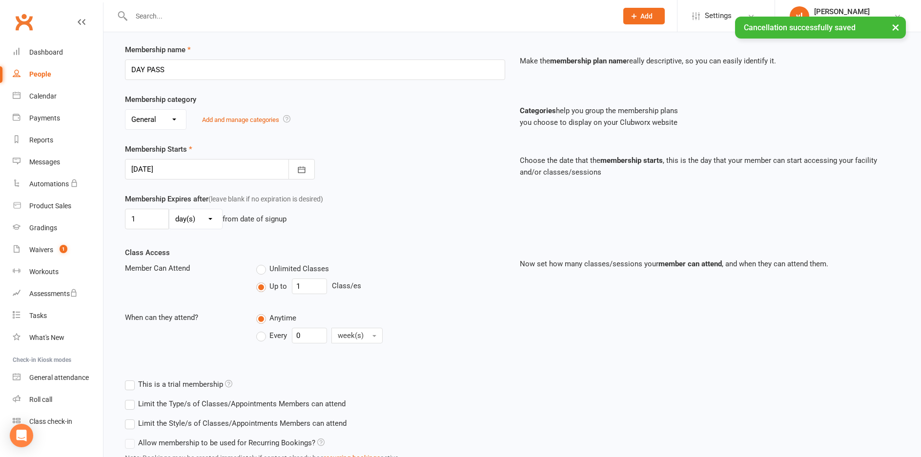
scroll to position [209, 0]
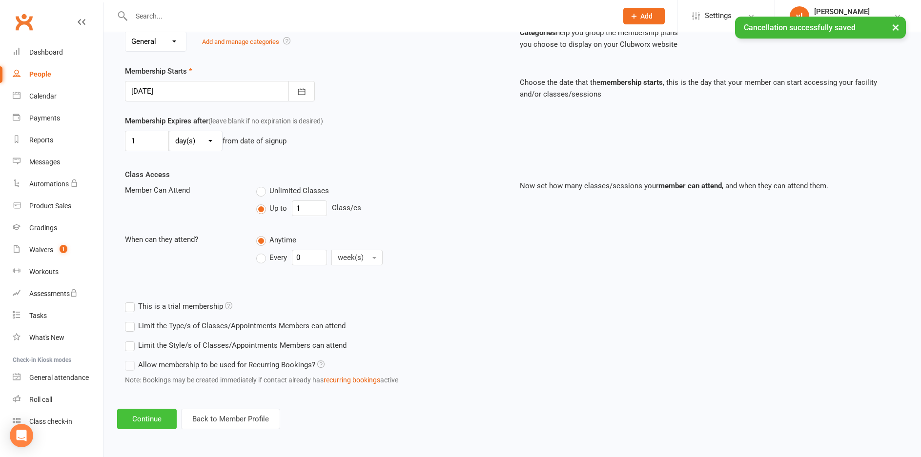
click at [141, 429] on button "Continue" at bounding box center [147, 419] width 60 height 20
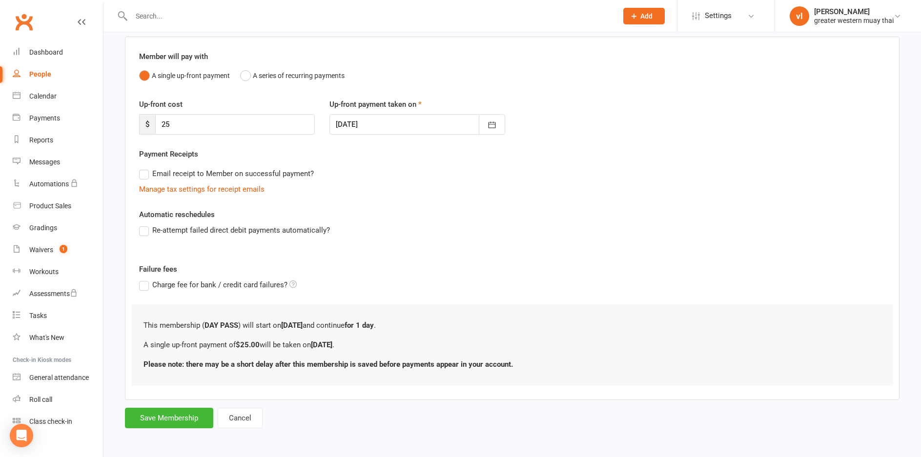
scroll to position [74, 0]
click at [156, 414] on button "Save Membership" at bounding box center [169, 417] width 88 height 20
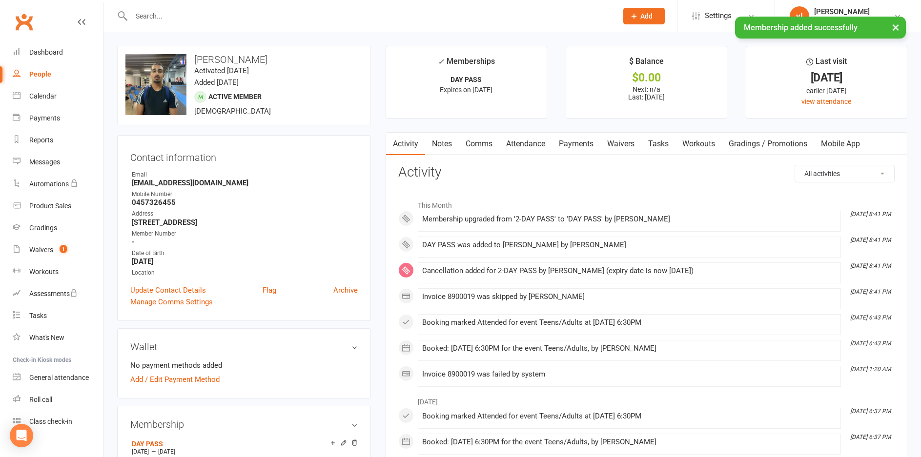
click at [603, 149] on link "Waivers" at bounding box center [620, 144] width 41 height 22
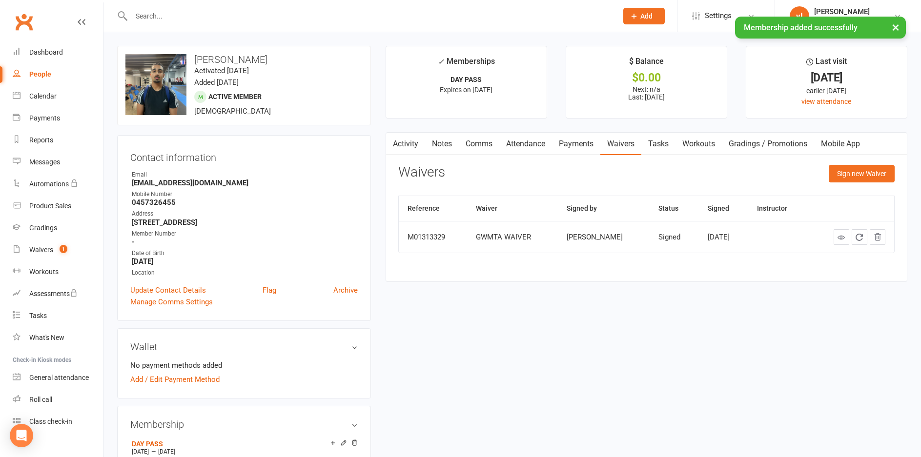
click at [598, 145] on link "Payments" at bounding box center [576, 144] width 48 height 22
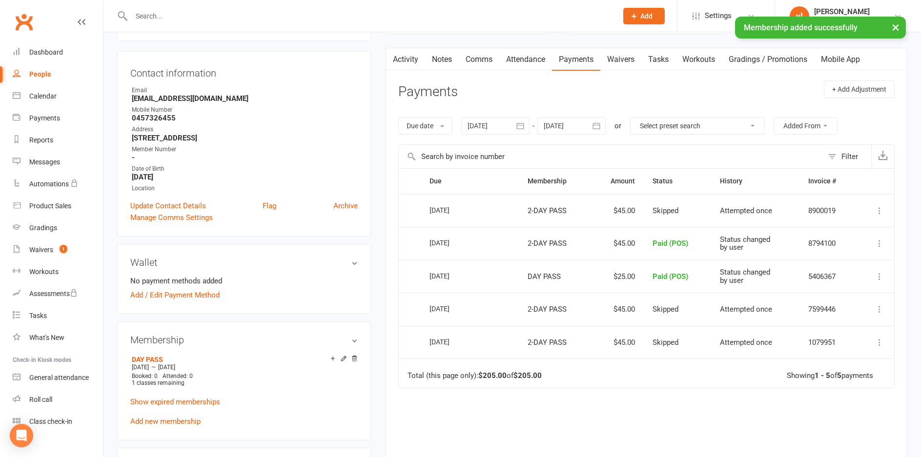
scroll to position [98, 0]
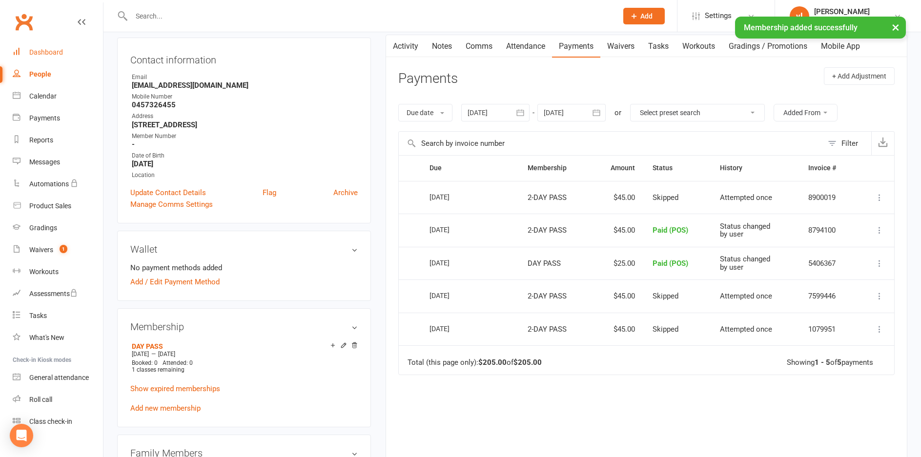
click at [57, 54] on div "Dashboard" at bounding box center [46, 52] width 34 height 8
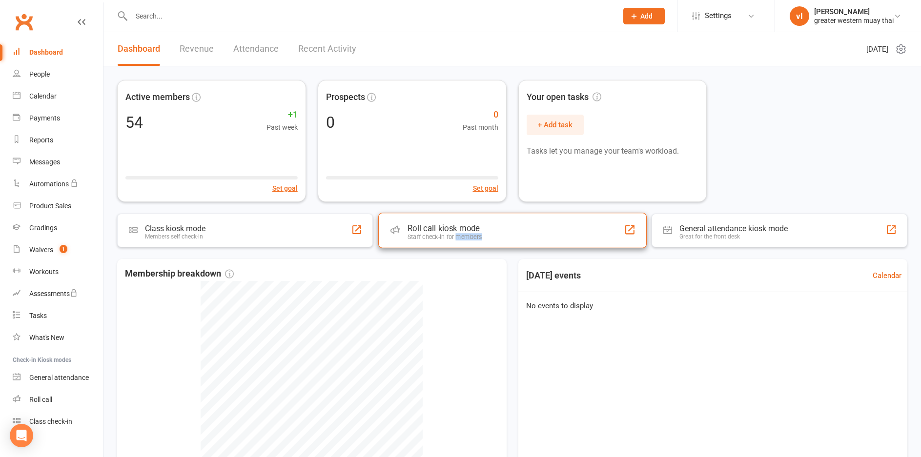
drag, startPoint x: 465, startPoint y: 237, endPoint x: 616, endPoint y: 234, distance: 150.8
click at [589, 236] on div "Roll call kiosk mode Staff check-in for members" at bounding box center [512, 230] width 268 height 35
click at [618, 218] on div "Roll call kiosk mode Staff check-in for members" at bounding box center [512, 230] width 268 height 35
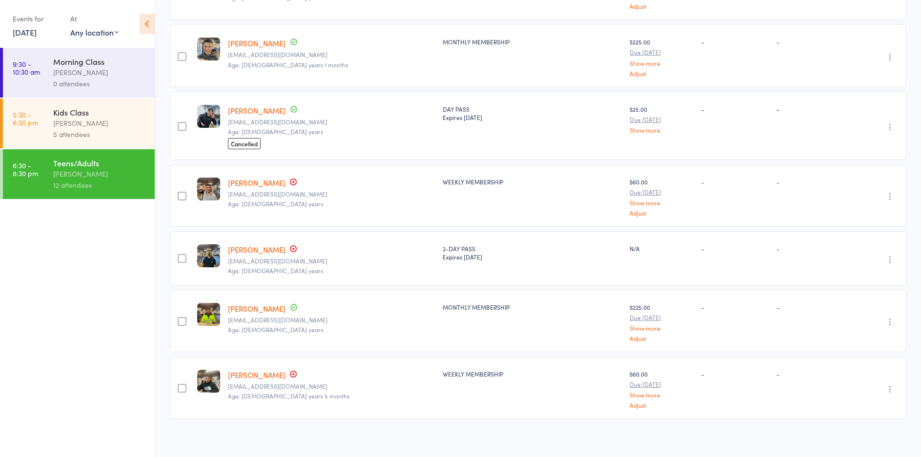
scroll to position [540, 0]
type input "arna"
click at [251, 247] on link "[PERSON_NAME]" at bounding box center [257, 249] width 58 height 10
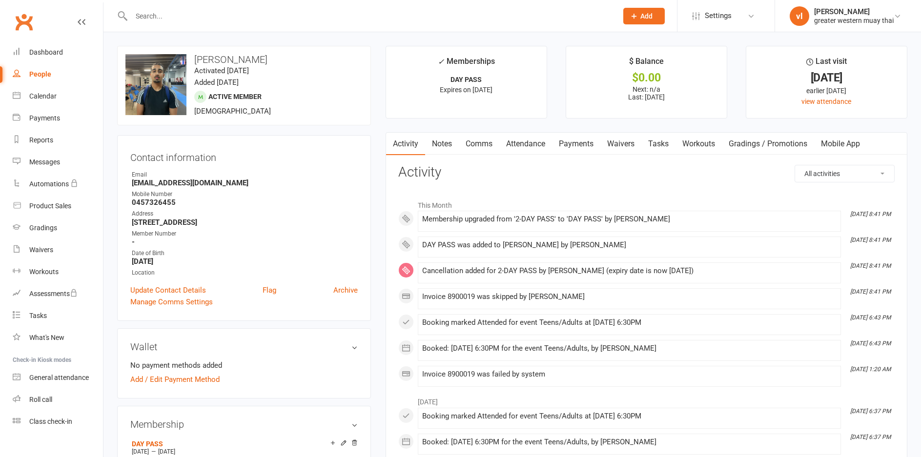
click at [588, 153] on link "Payments" at bounding box center [576, 144] width 48 height 22
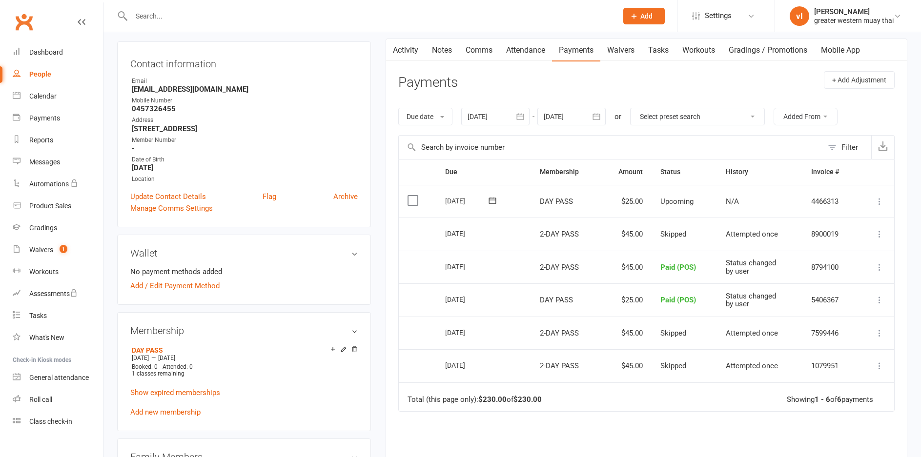
scroll to position [98, 0]
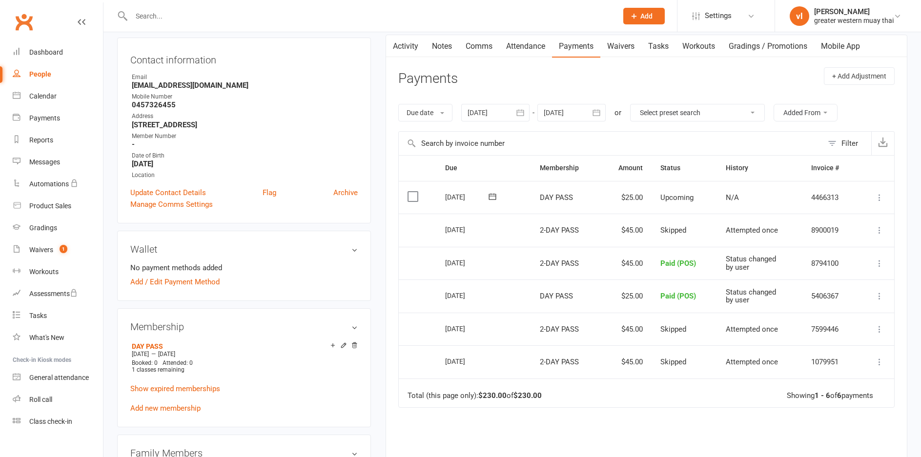
click at [879, 195] on icon at bounding box center [879, 198] width 10 height 10
click at [864, 216] on link "Mark as Paid (Cash)" at bounding box center [836, 217] width 97 height 20
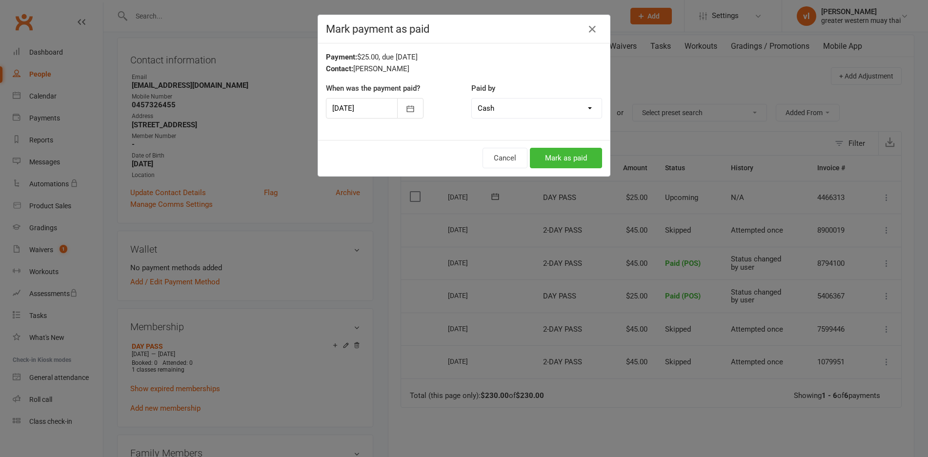
drag, startPoint x: 558, startPoint y: 108, endPoint x: 556, endPoint y: 117, distance: 9.0
click at [558, 108] on select "Cash POS Other method" at bounding box center [537, 109] width 130 height 20
select select "1"
click at [472, 99] on select "Cash POS Other method" at bounding box center [537, 109] width 130 height 20
click at [567, 162] on button "Mark as paid" at bounding box center [566, 158] width 72 height 20
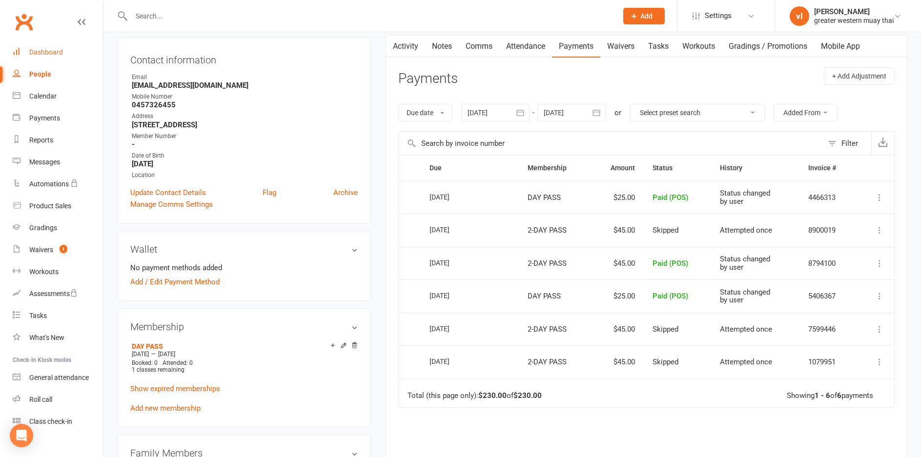
click at [35, 60] on link "Dashboard" at bounding box center [58, 52] width 90 height 22
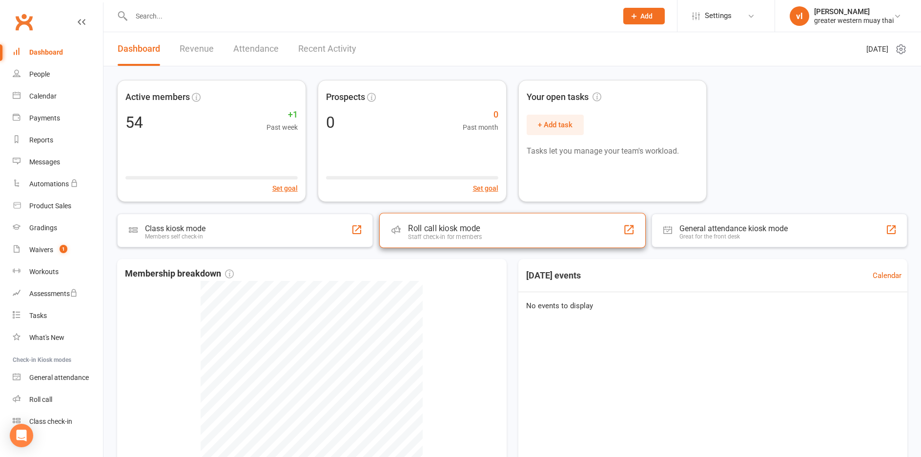
click at [405, 219] on div "Roll call kiosk mode Staff check-in for members" at bounding box center [512, 230] width 266 height 35
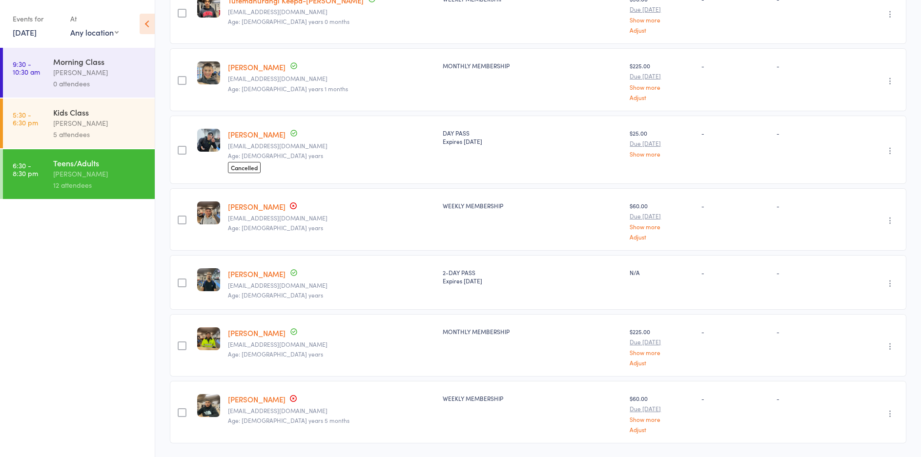
scroll to position [540, 0]
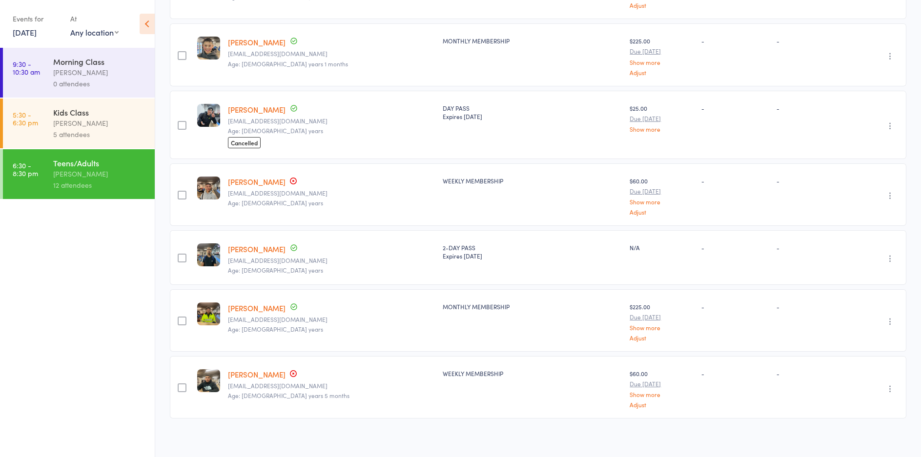
click at [265, 369] on link "[PERSON_NAME]" at bounding box center [257, 374] width 58 height 10
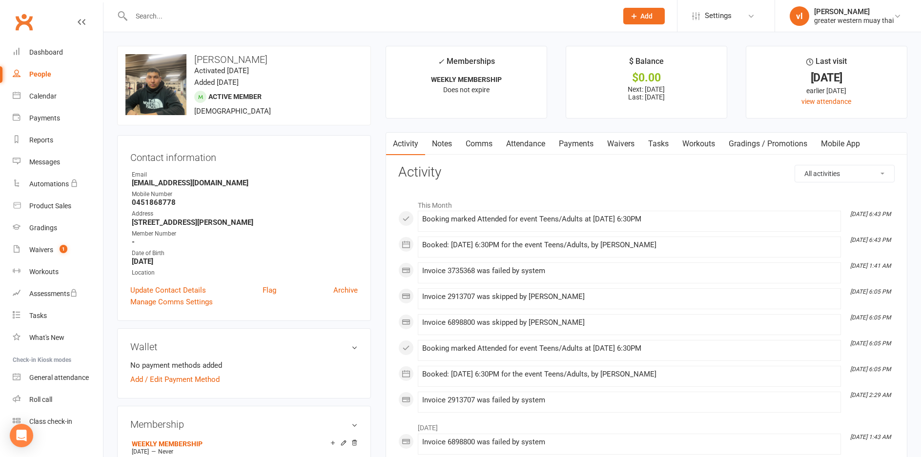
click at [596, 149] on link "Payments" at bounding box center [576, 144] width 48 height 22
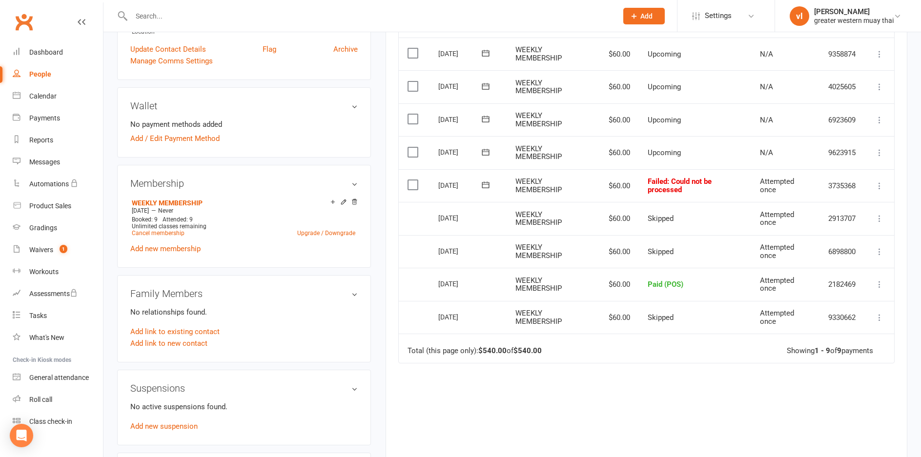
scroll to position [244, 0]
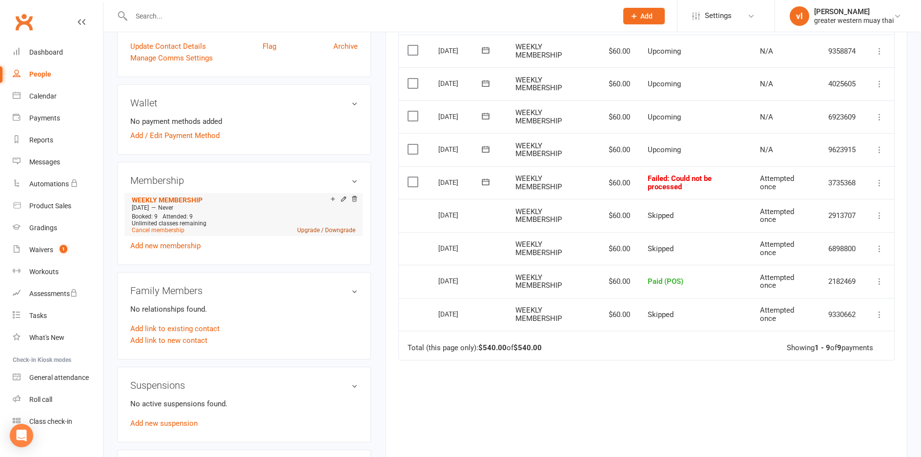
click at [335, 230] on link "Upgrade / Downgrade" at bounding box center [326, 230] width 58 height 7
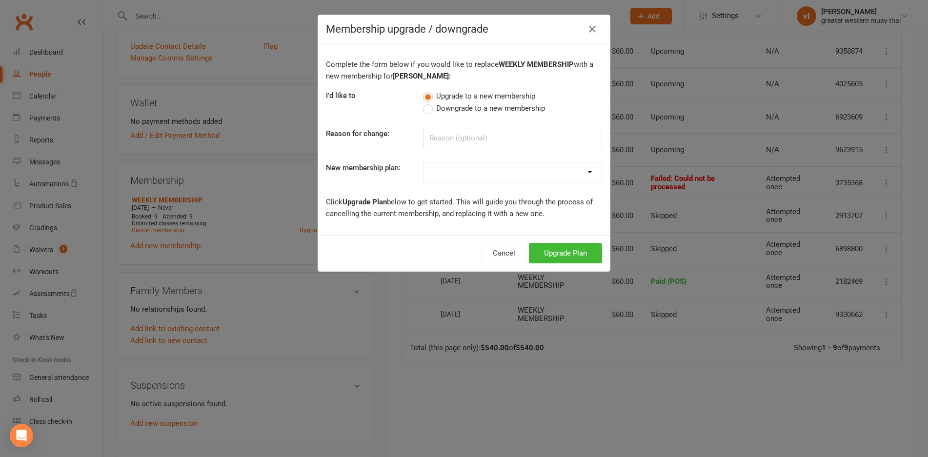
click at [524, 174] on select "PT SESSION DAY PASS WEEKLY MEMBERSHIP 2-DAY PASS MONTHLY MEMBERSHIP 3 MONTH MEM…" at bounding box center [512, 172] width 178 height 20
click at [602, 17] on div "Membership upgrade / downgrade" at bounding box center [464, 29] width 292 height 28
click at [593, 25] on icon "button" at bounding box center [592, 29] width 12 height 12
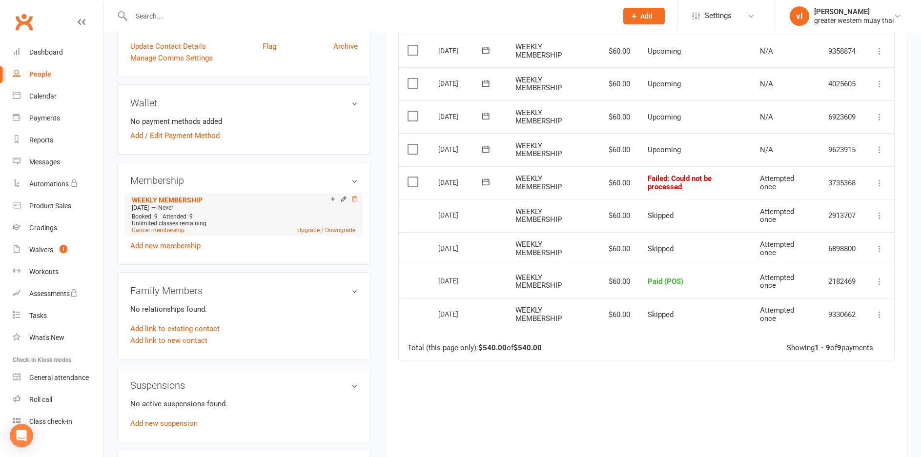
click at [354, 198] on icon at bounding box center [354, 199] width 7 height 7
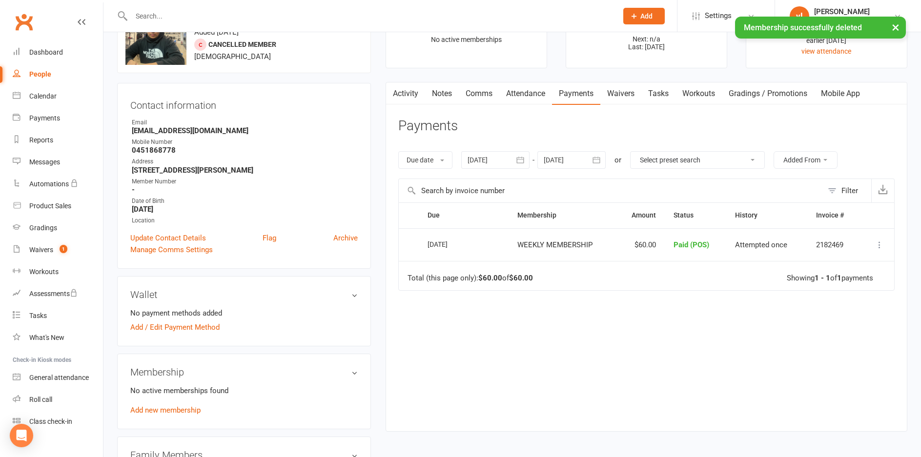
scroll to position [47, 0]
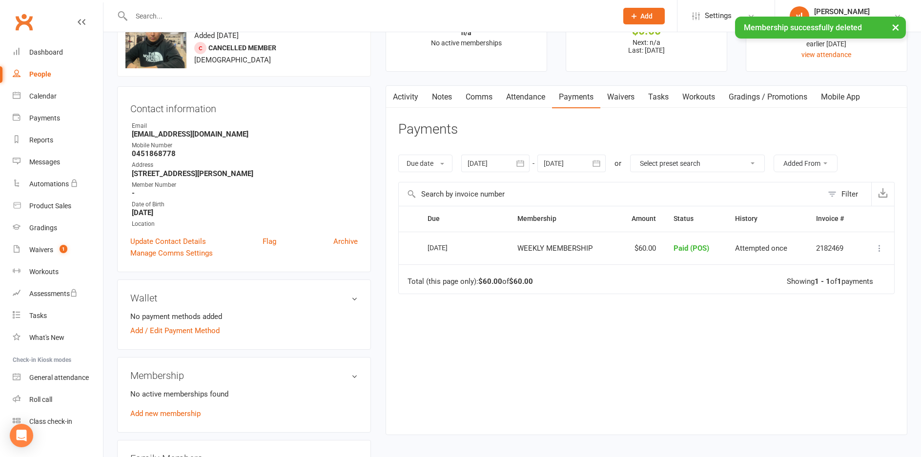
click at [504, 101] on link "Attendance" at bounding box center [525, 97] width 53 height 22
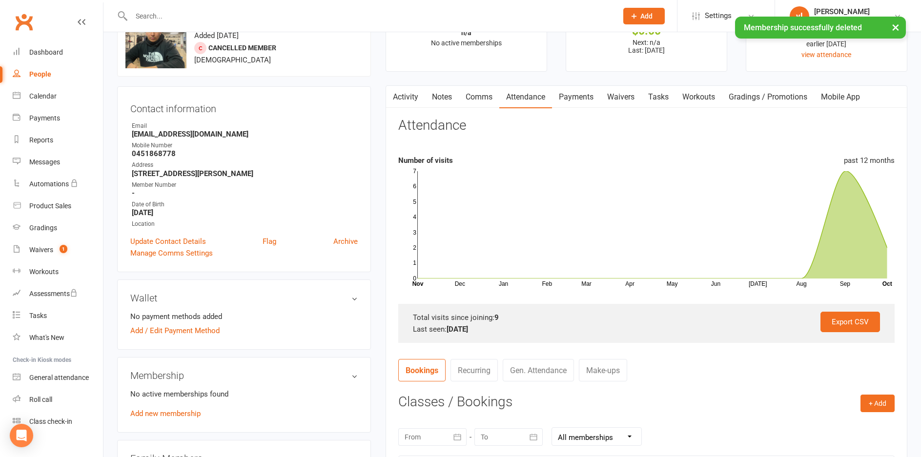
click at [439, 93] on link "Notes" at bounding box center [442, 97] width 34 height 22
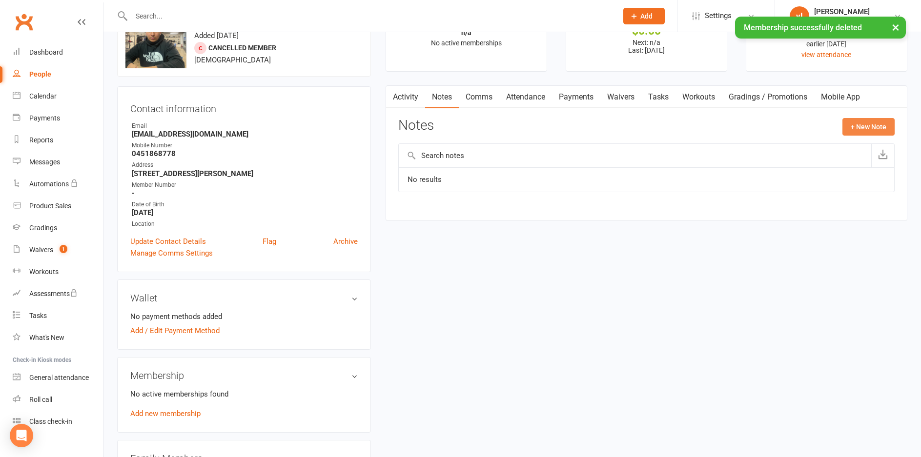
click at [864, 130] on button "+ New Note" at bounding box center [868, 127] width 52 height 18
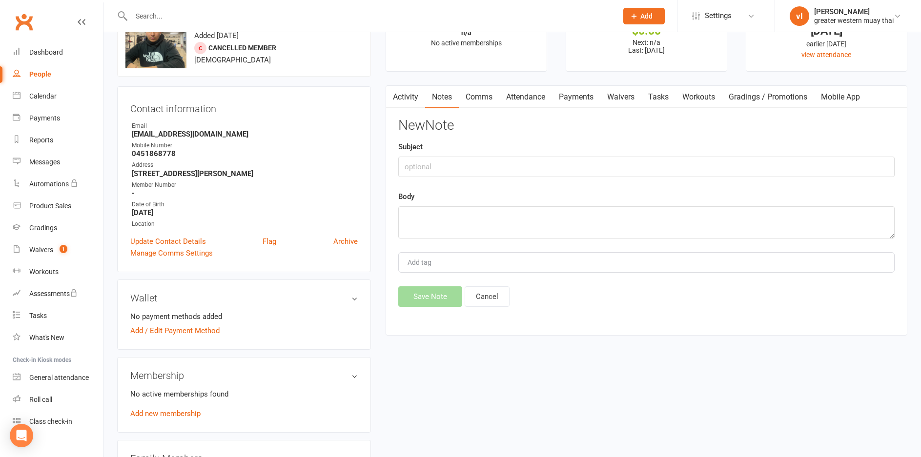
click at [504, 151] on div "Subject" at bounding box center [646, 159] width 496 height 36
click at [504, 162] on input "text" at bounding box center [646, 167] width 496 height 20
type input "2"
click at [450, 221] on textarea at bounding box center [646, 222] width 496 height 32
click at [400, 166] on input "day pass" at bounding box center [646, 167] width 496 height 20
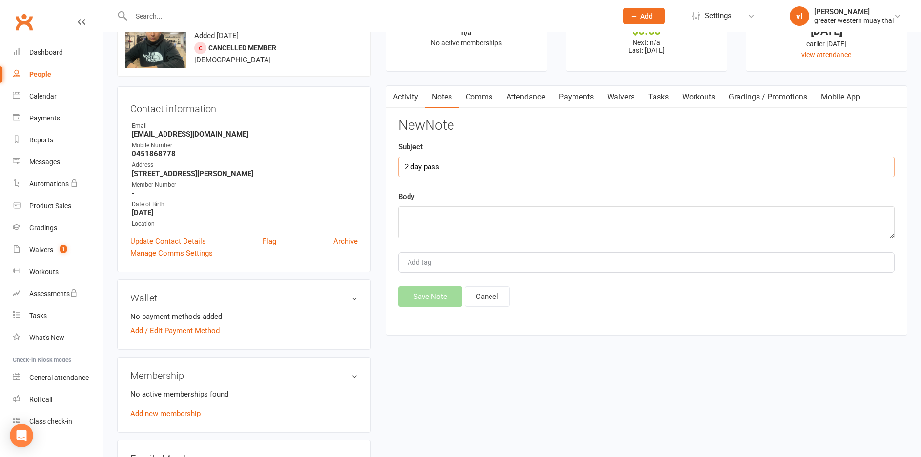
type input "2 day pass"
click at [565, 225] on textarea at bounding box center [646, 222] width 496 height 32
type textarea "paid"
click at [434, 305] on button "Save Note" at bounding box center [430, 296] width 64 height 20
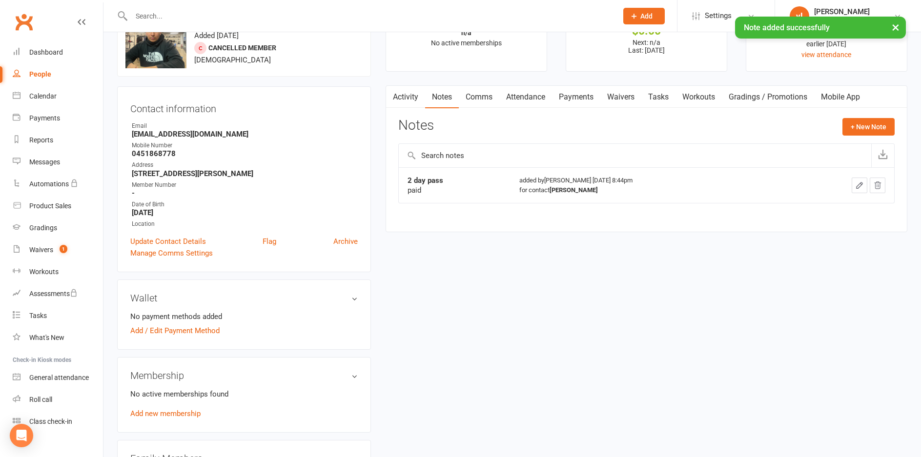
click at [65, 17] on div "× Note added successfully" at bounding box center [454, 17] width 908 height 0
click at [68, 58] on link "Dashboard" at bounding box center [58, 52] width 90 height 22
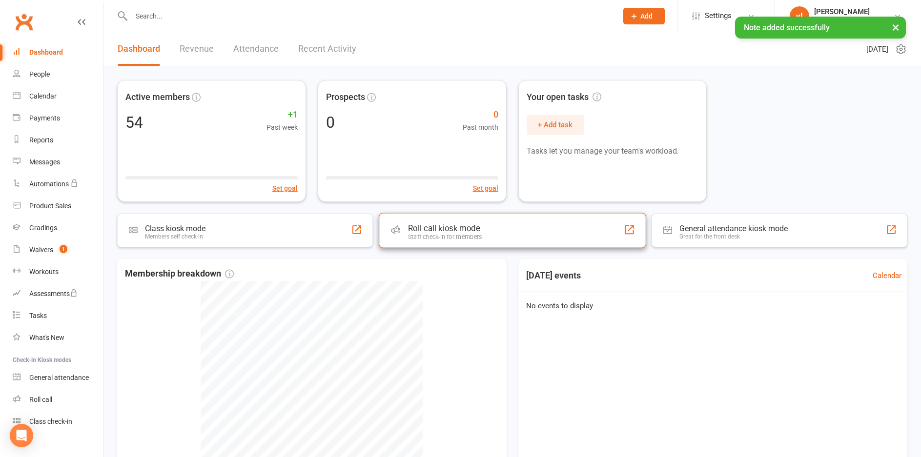
click at [459, 214] on div "Roll call kiosk mode Staff check-in for members" at bounding box center [512, 230] width 267 height 35
click at [457, 226] on div "Roll call kiosk mode" at bounding box center [444, 228] width 74 height 10
